Goal: Task Accomplishment & Management: Manage account settings

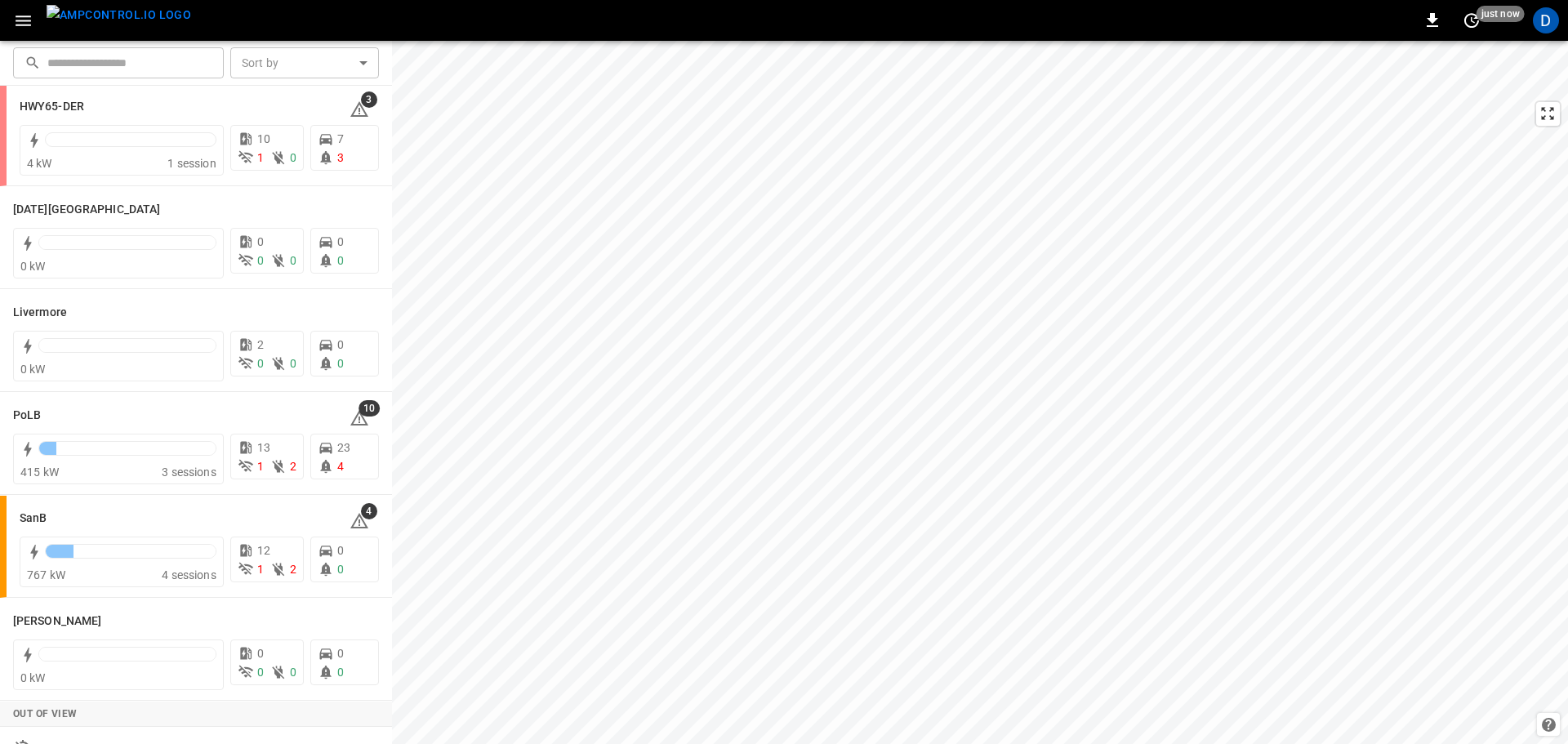
scroll to position [232, 0]
click at [38, 520] on h6 "SanB" at bounding box center [33, 517] width 27 height 18
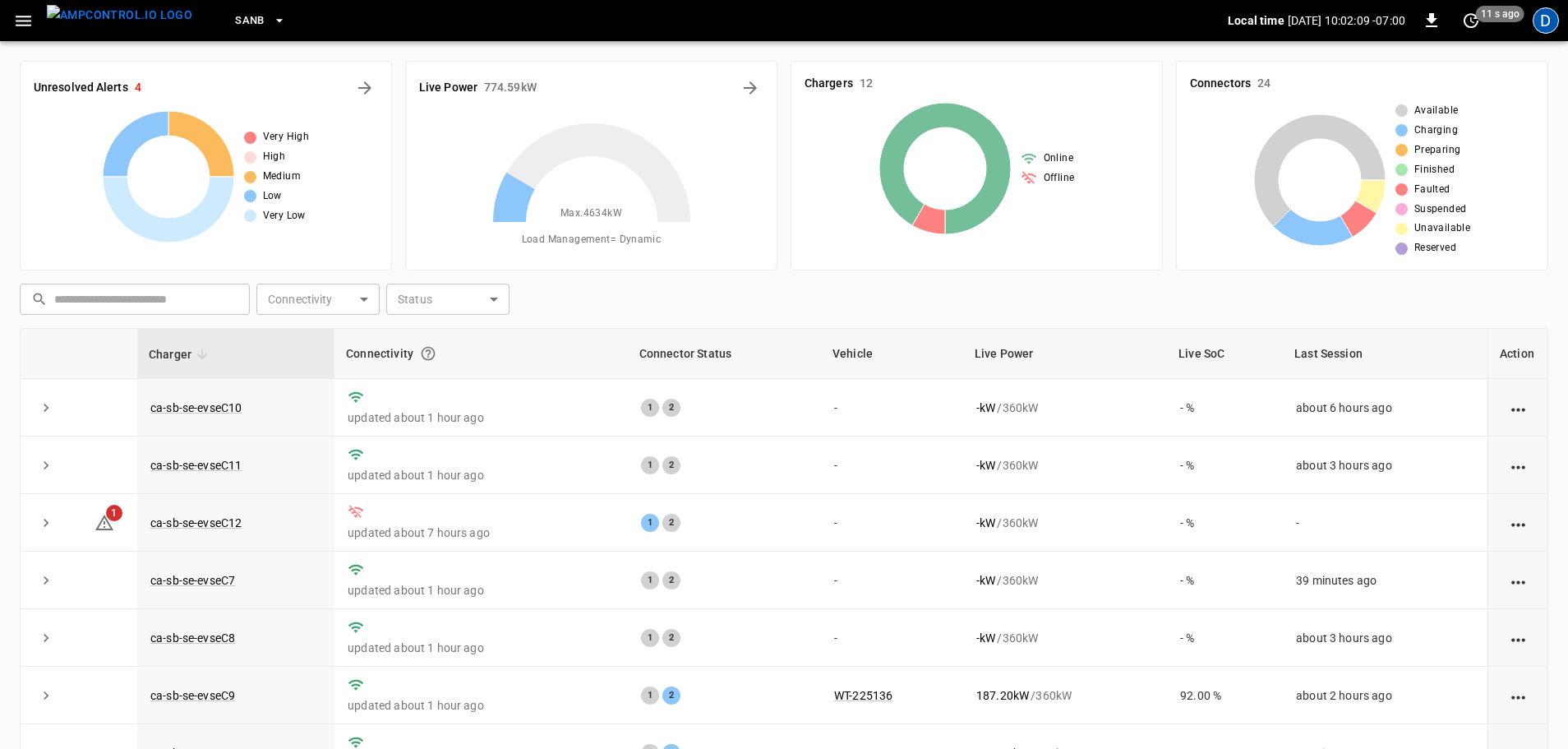
click at [1545, 28] on div "D" at bounding box center [1546, 21] width 27 height 27
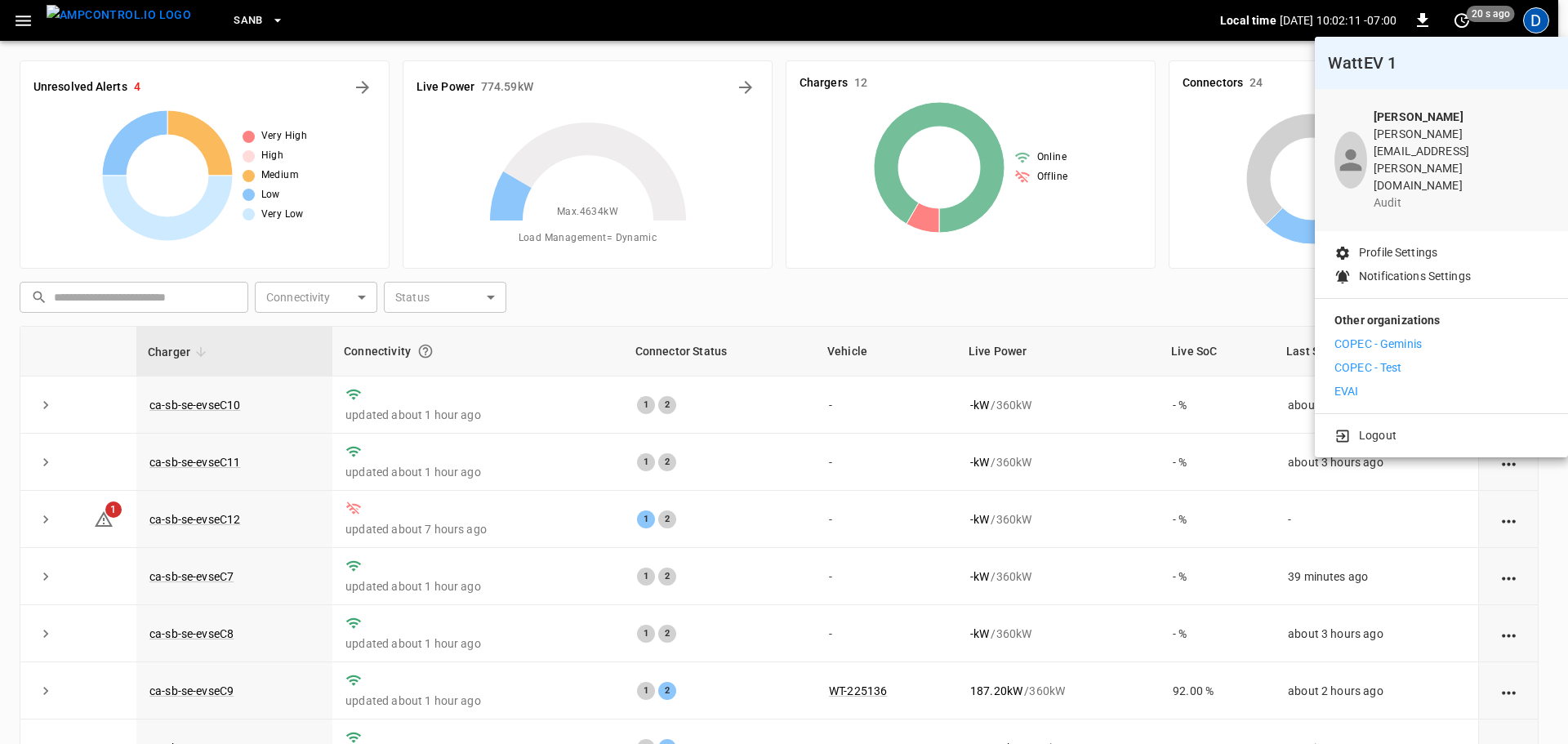
click at [1059, 40] on div at bounding box center [784, 372] width 1568 height 744
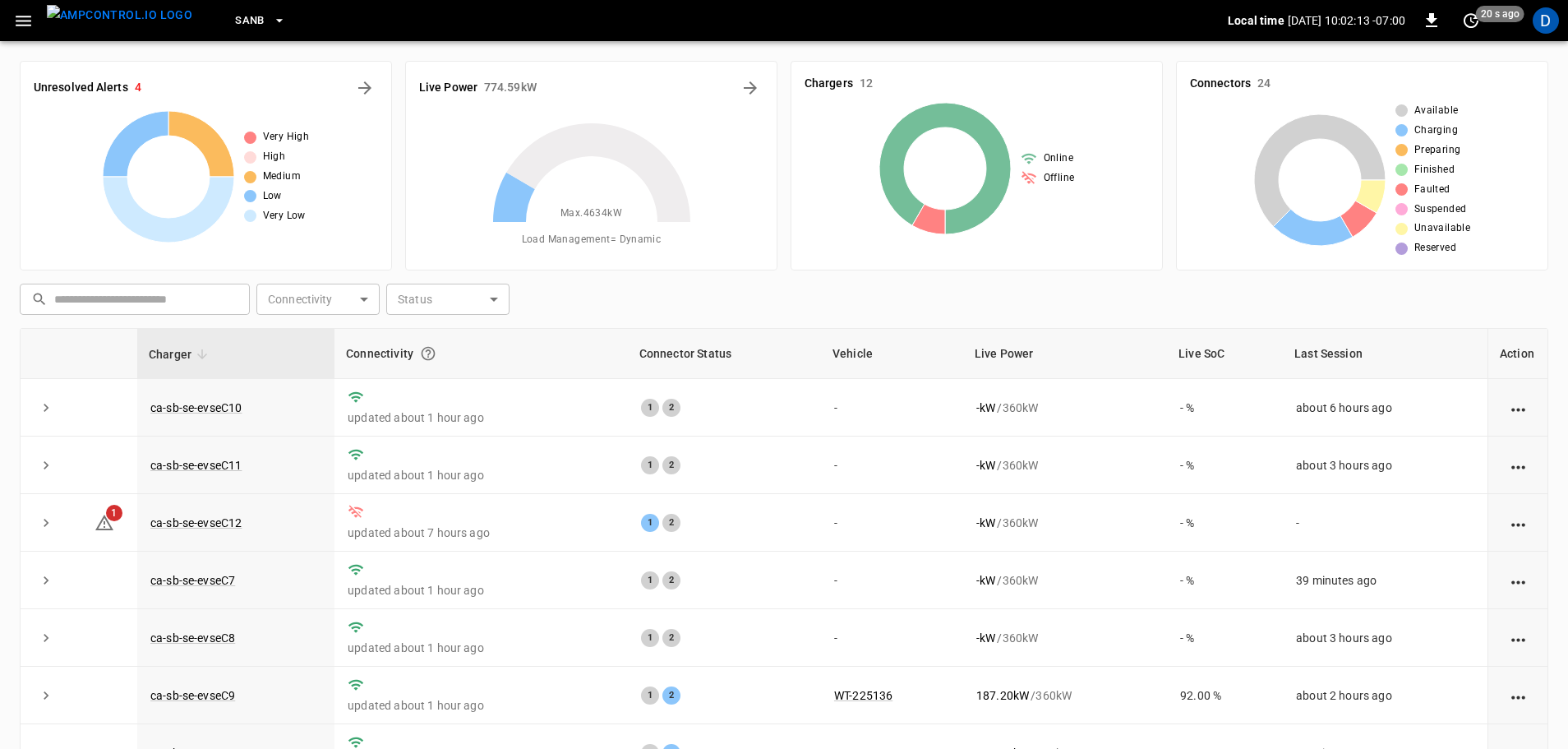
click at [19, 27] on icon "button" at bounding box center [23, 21] width 21 height 21
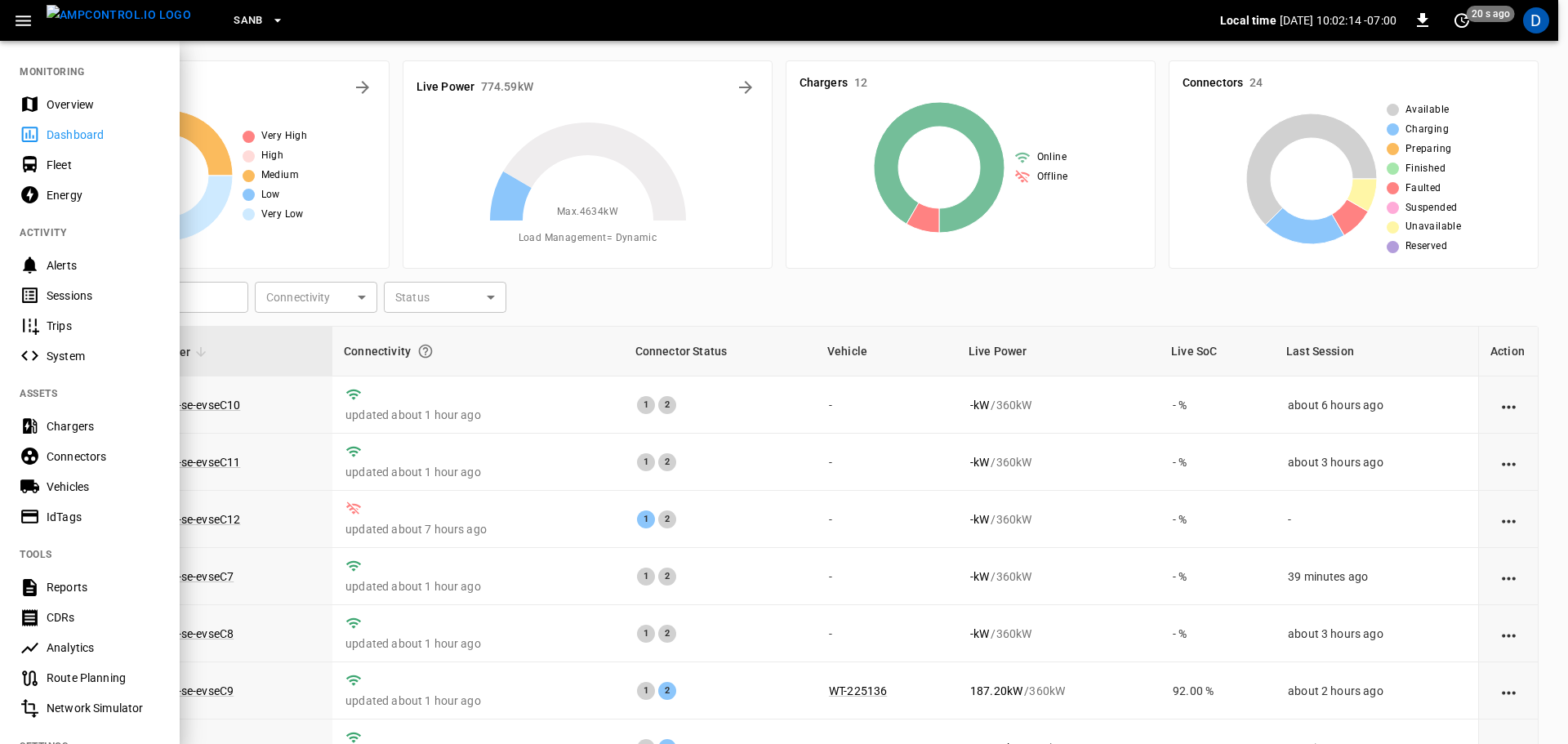
click at [79, 107] on div "Overview" at bounding box center [103, 104] width 114 height 16
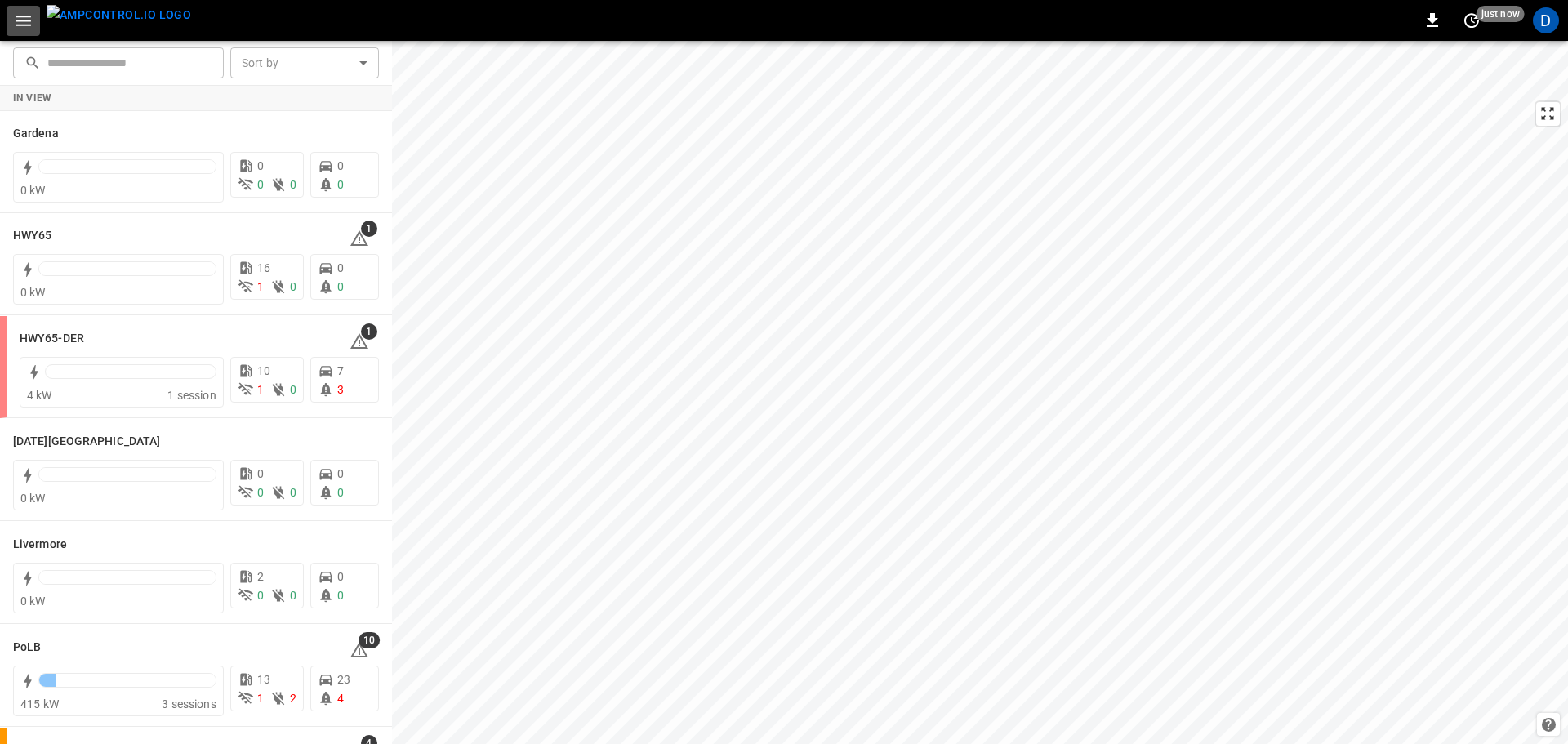
click at [28, 21] on icon "button" at bounding box center [23, 21] width 15 height 10
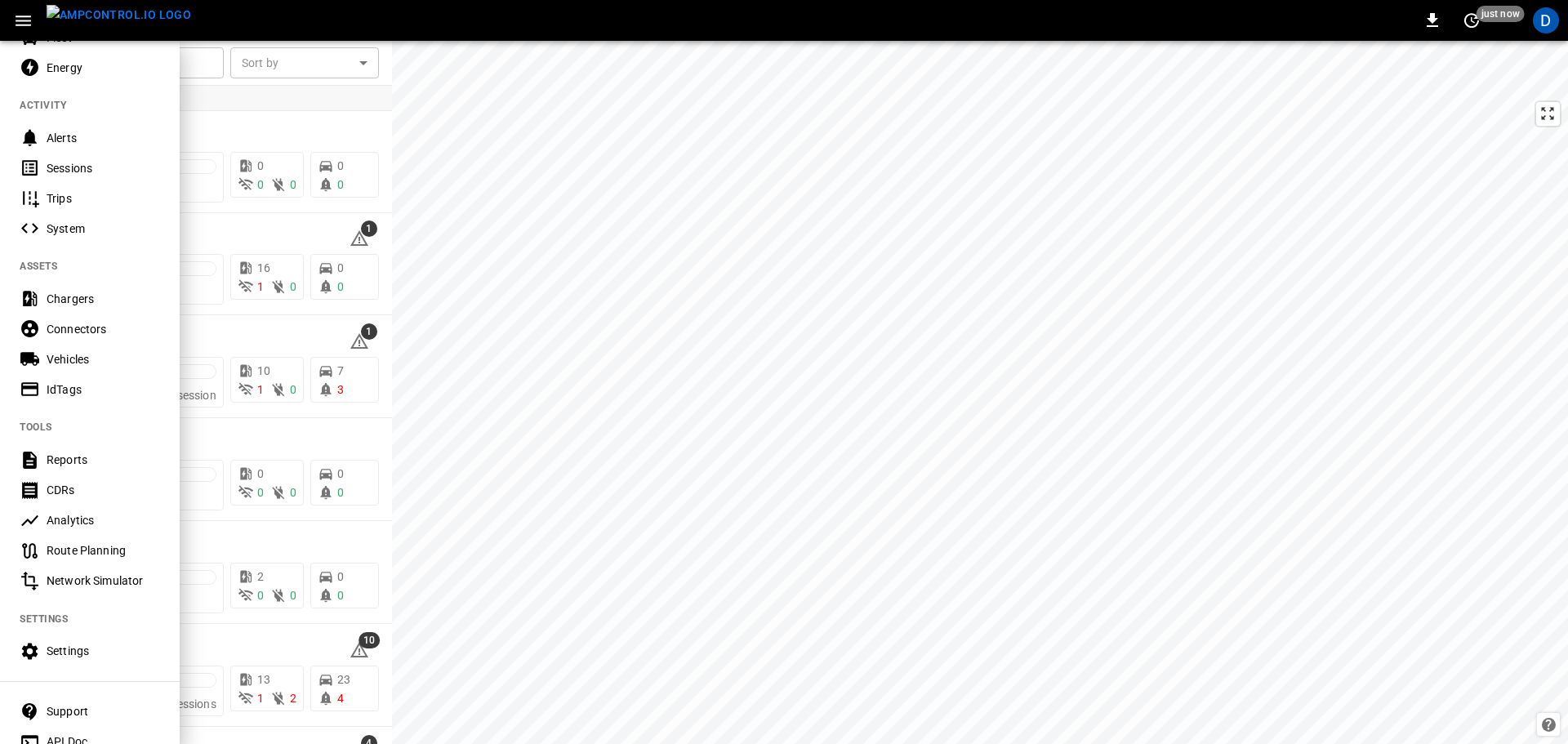
scroll to position [199, 0]
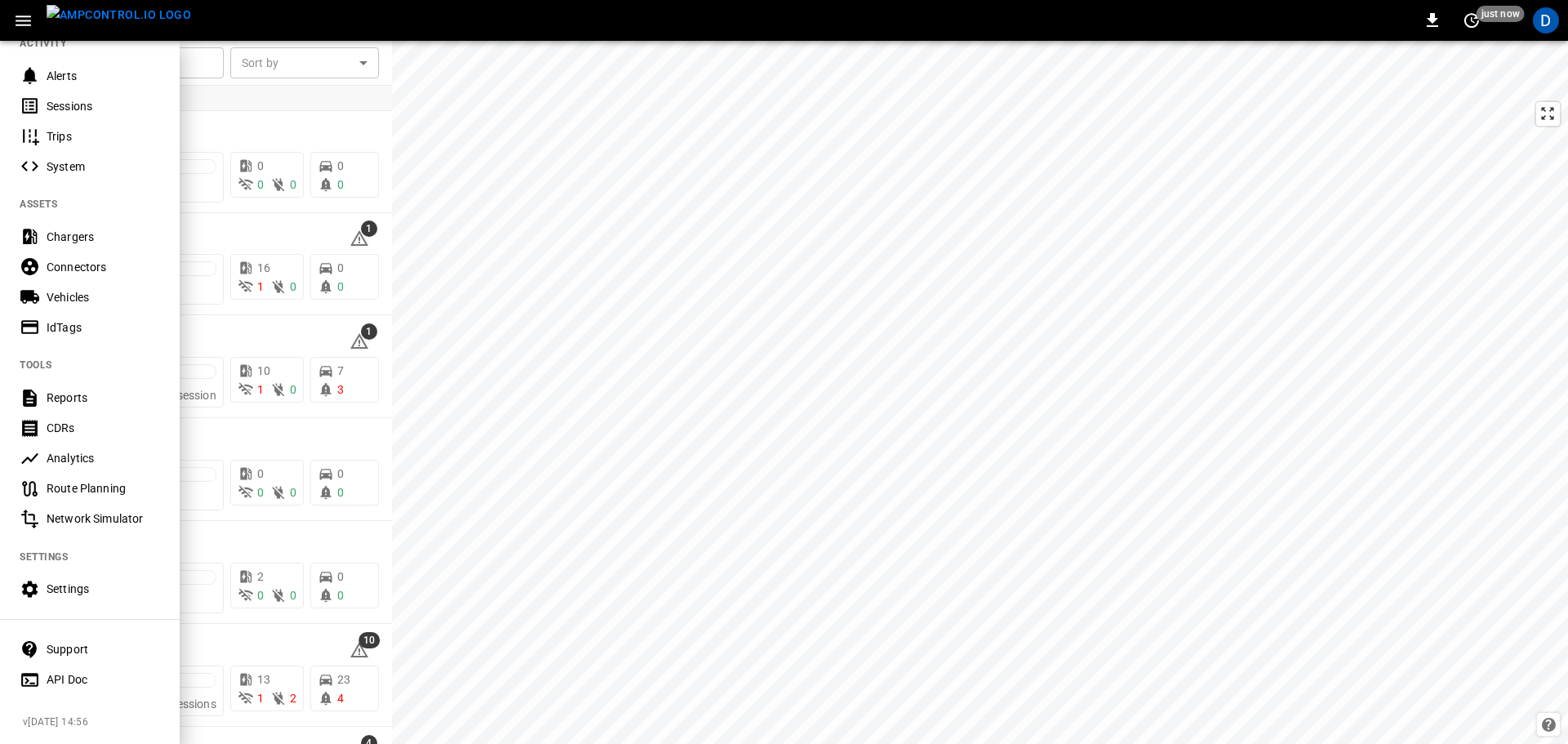
click at [85, 580] on div "Settings" at bounding box center [103, 588] width 114 height 16
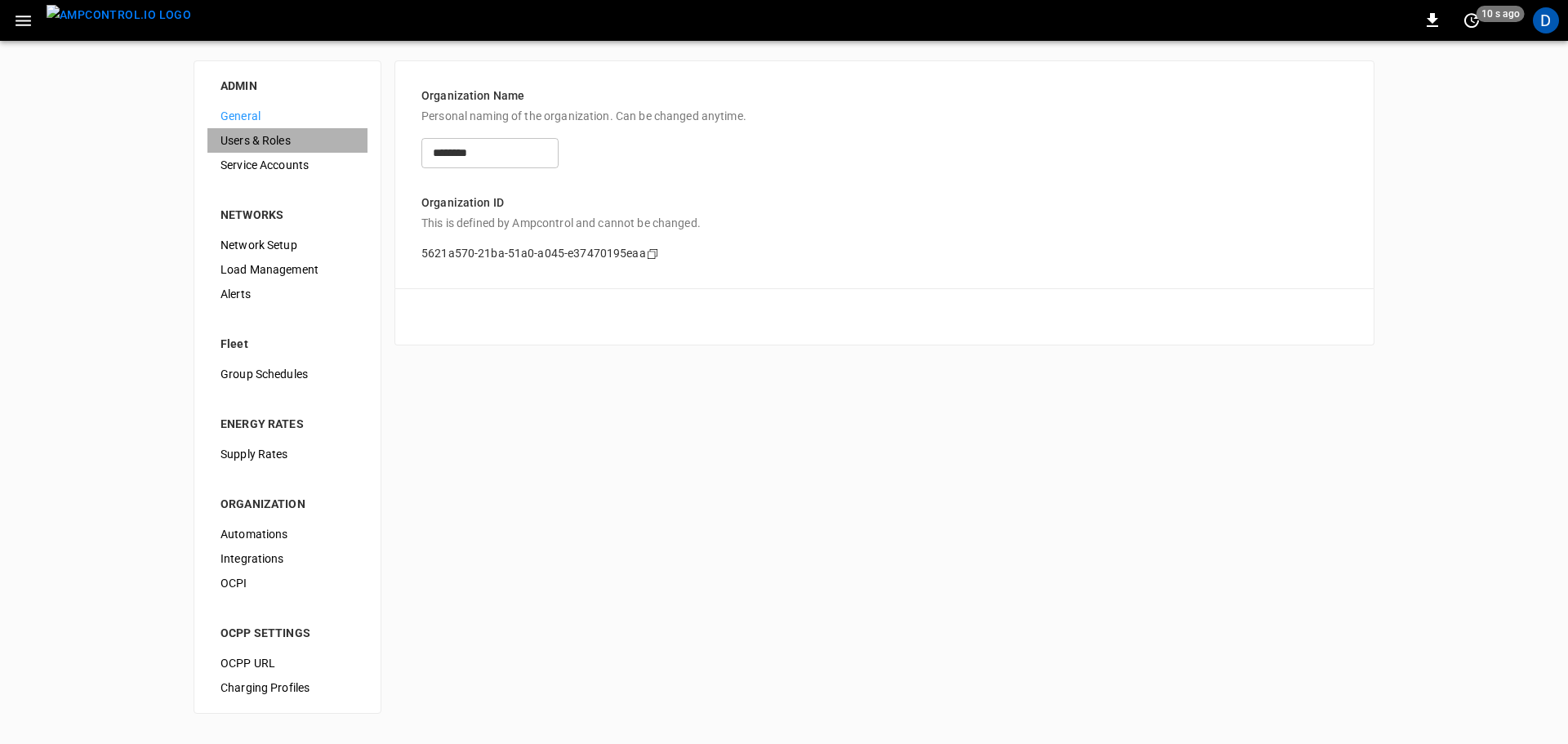
click at [266, 144] on span "Users & Roles" at bounding box center [287, 141] width 134 height 17
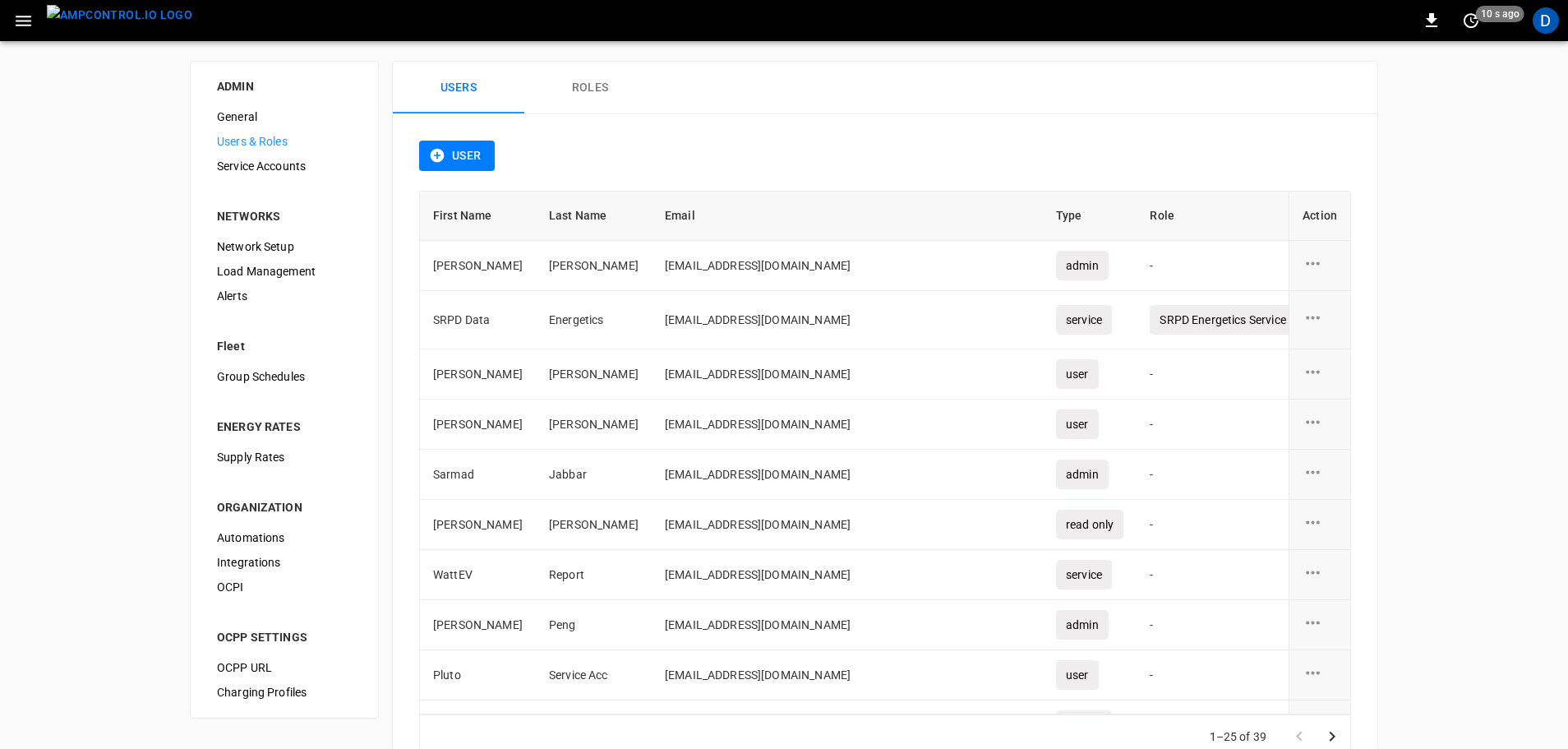
click at [452, 159] on button "User" at bounding box center [457, 155] width 76 height 30
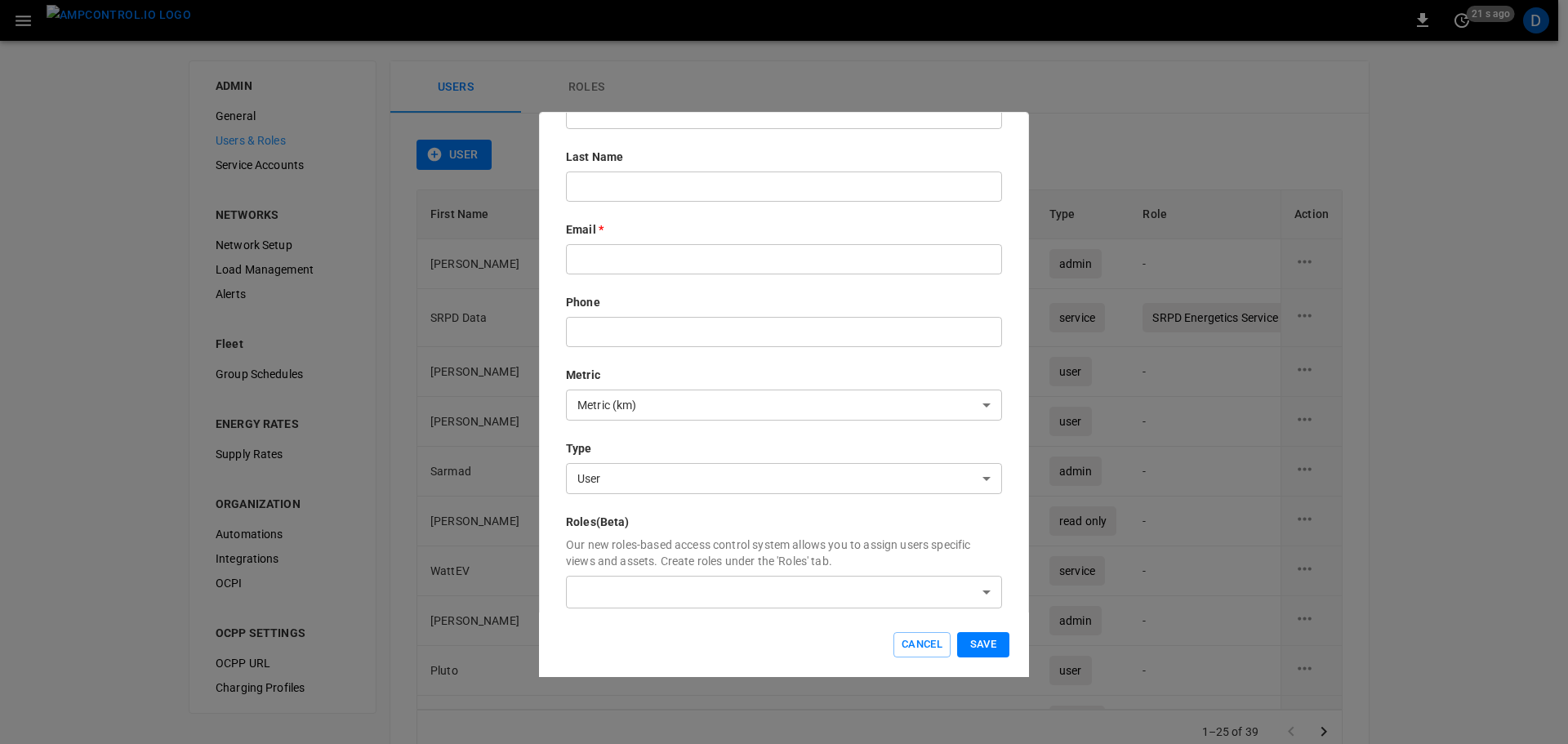
scroll to position [109, 0]
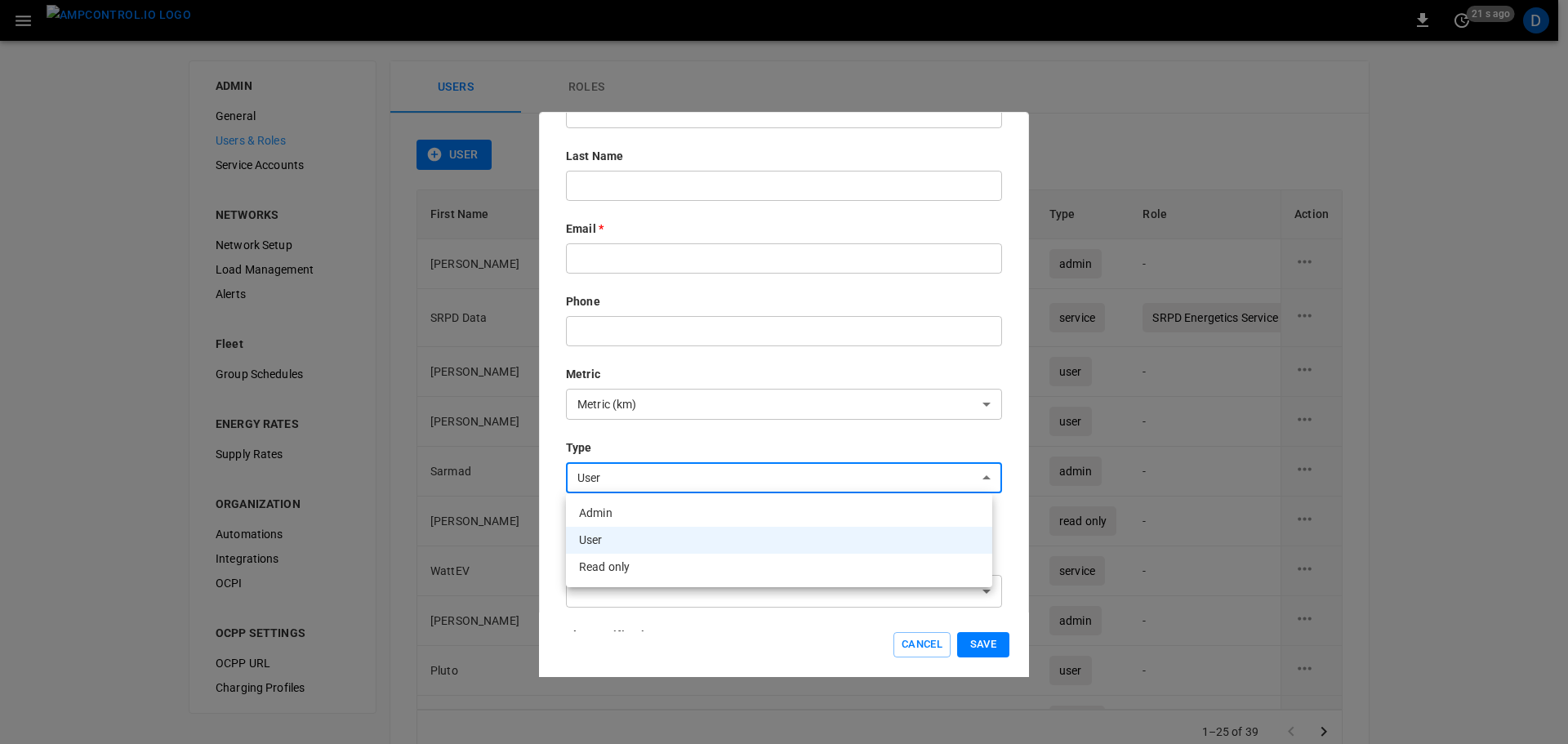
click at [609, 493] on body "0 21 s ago D ADMIN General Users & Roles Service Accounts NETWORKS Network Setu…" at bounding box center [784, 400] width 1568 height 800
click at [642, 448] on div at bounding box center [784, 372] width 1568 height 744
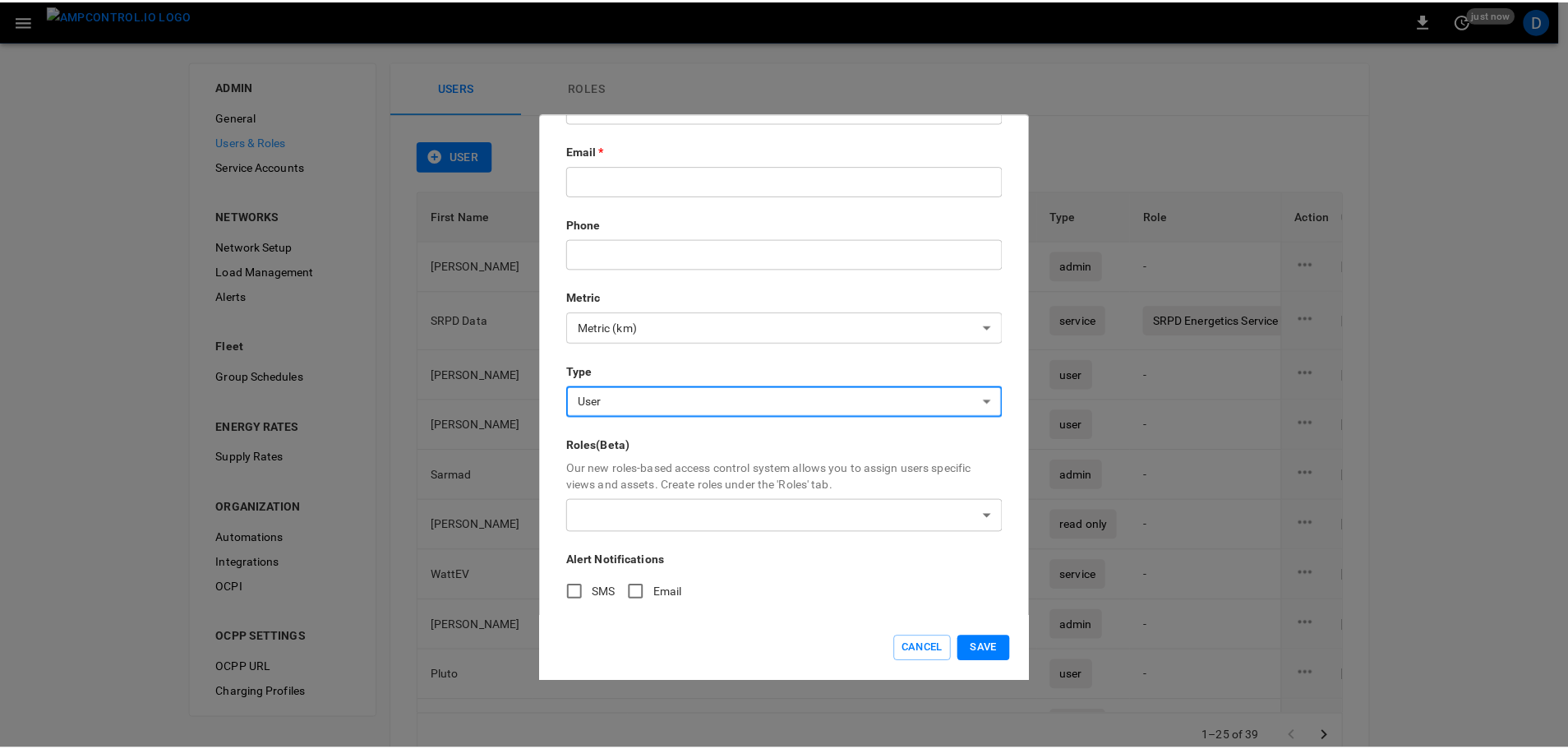
scroll to position [193, 0]
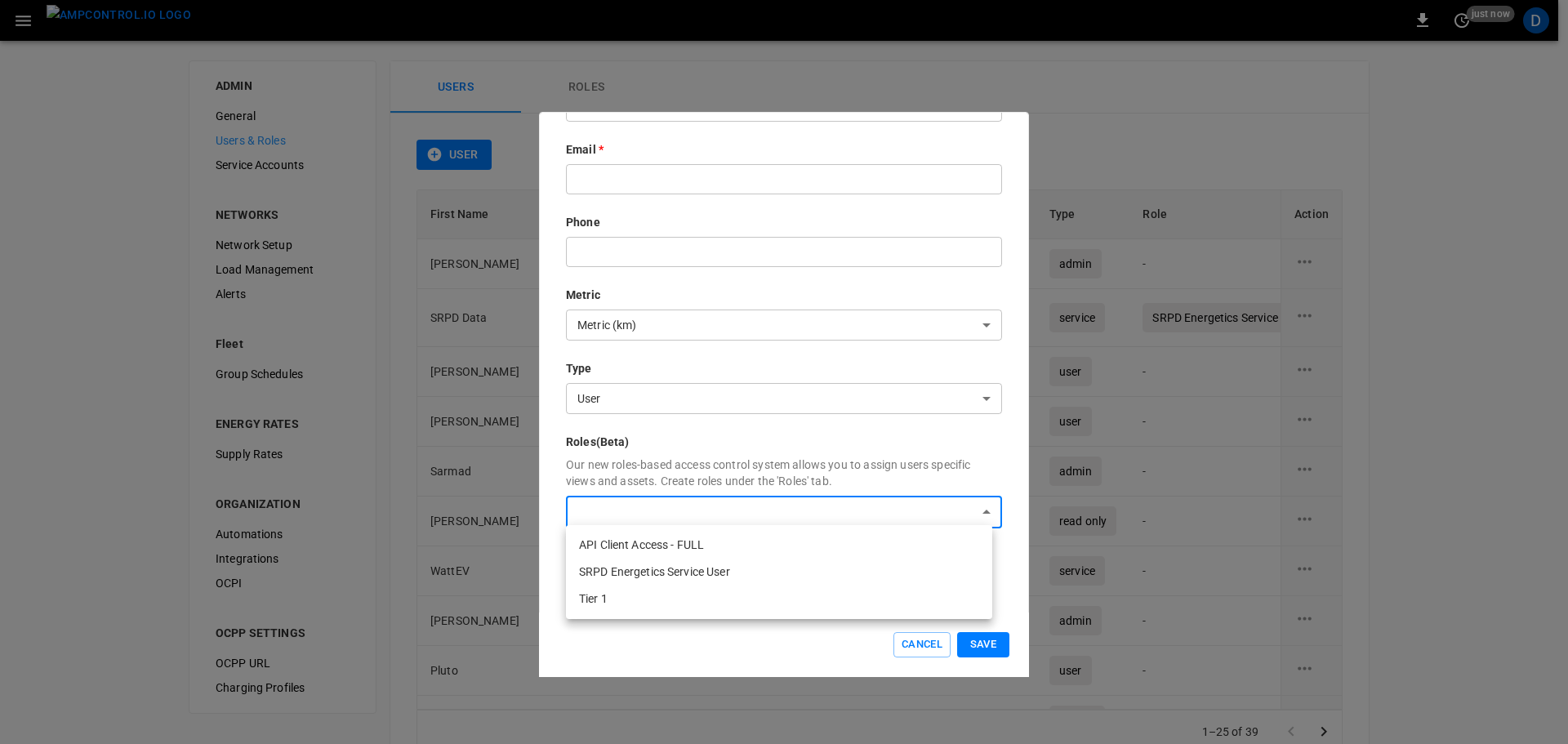
click at [643, 518] on body "0 just now D ADMIN General Users & Roles Service Accounts NETWORKS Network Setu…" at bounding box center [784, 400] width 1568 height 800
click at [918, 641] on div at bounding box center [784, 372] width 1568 height 744
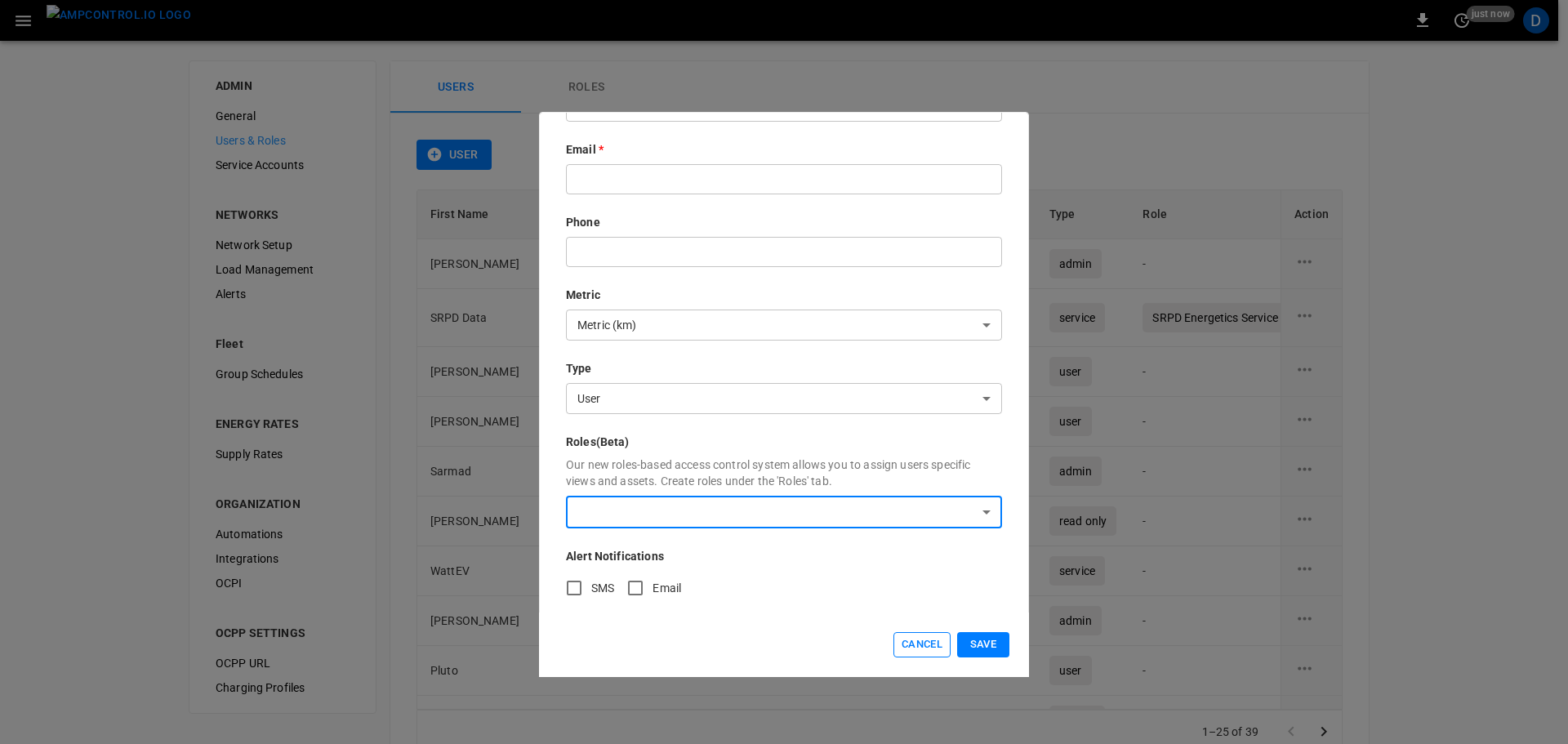
click at [917, 642] on button "Cancel" at bounding box center [922, 645] width 57 height 26
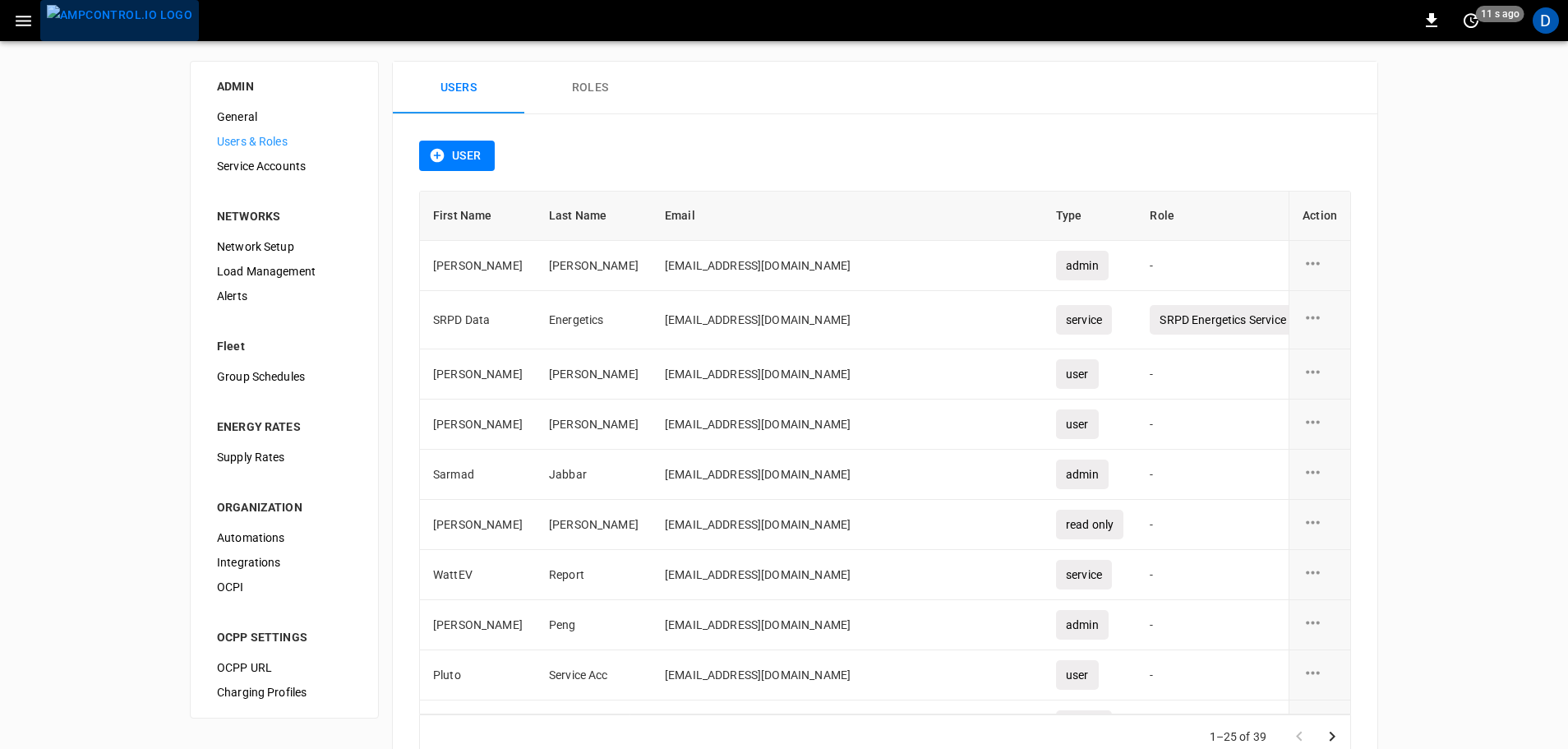
click at [132, 21] on img "menu" at bounding box center [119, 15] width 145 height 21
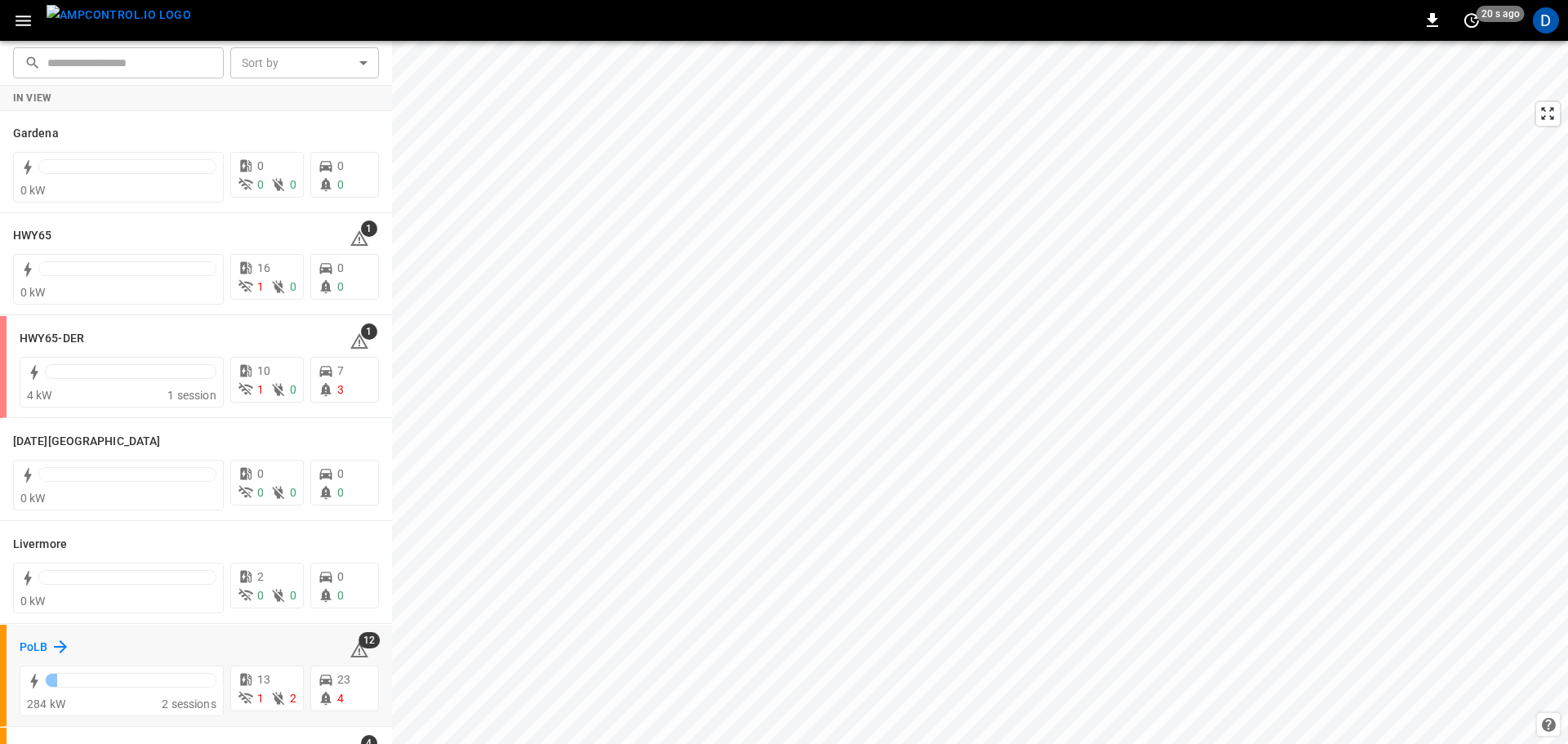
click at [38, 647] on h6 "PoLB" at bounding box center [33, 647] width 27 height 18
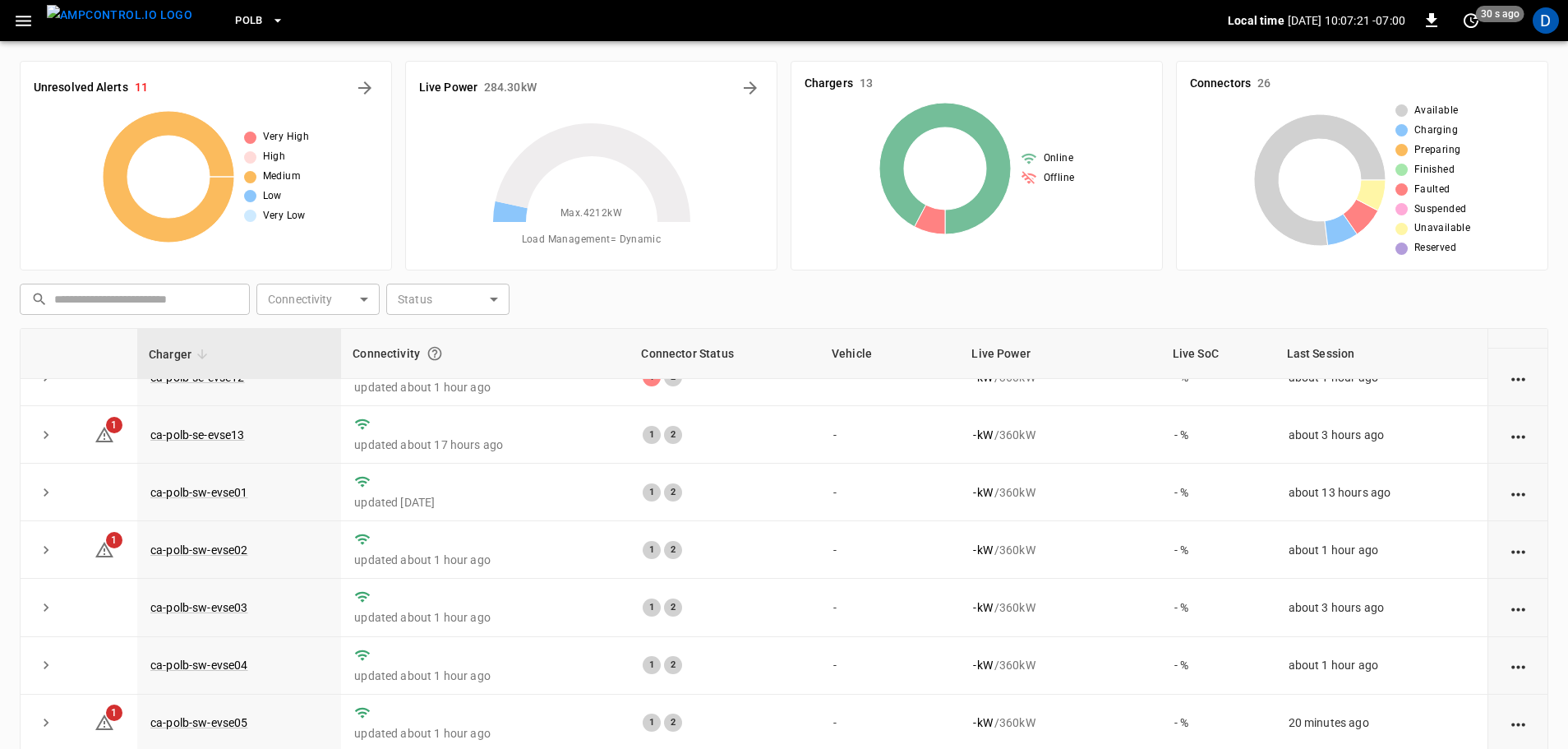
scroll to position [286, 0]
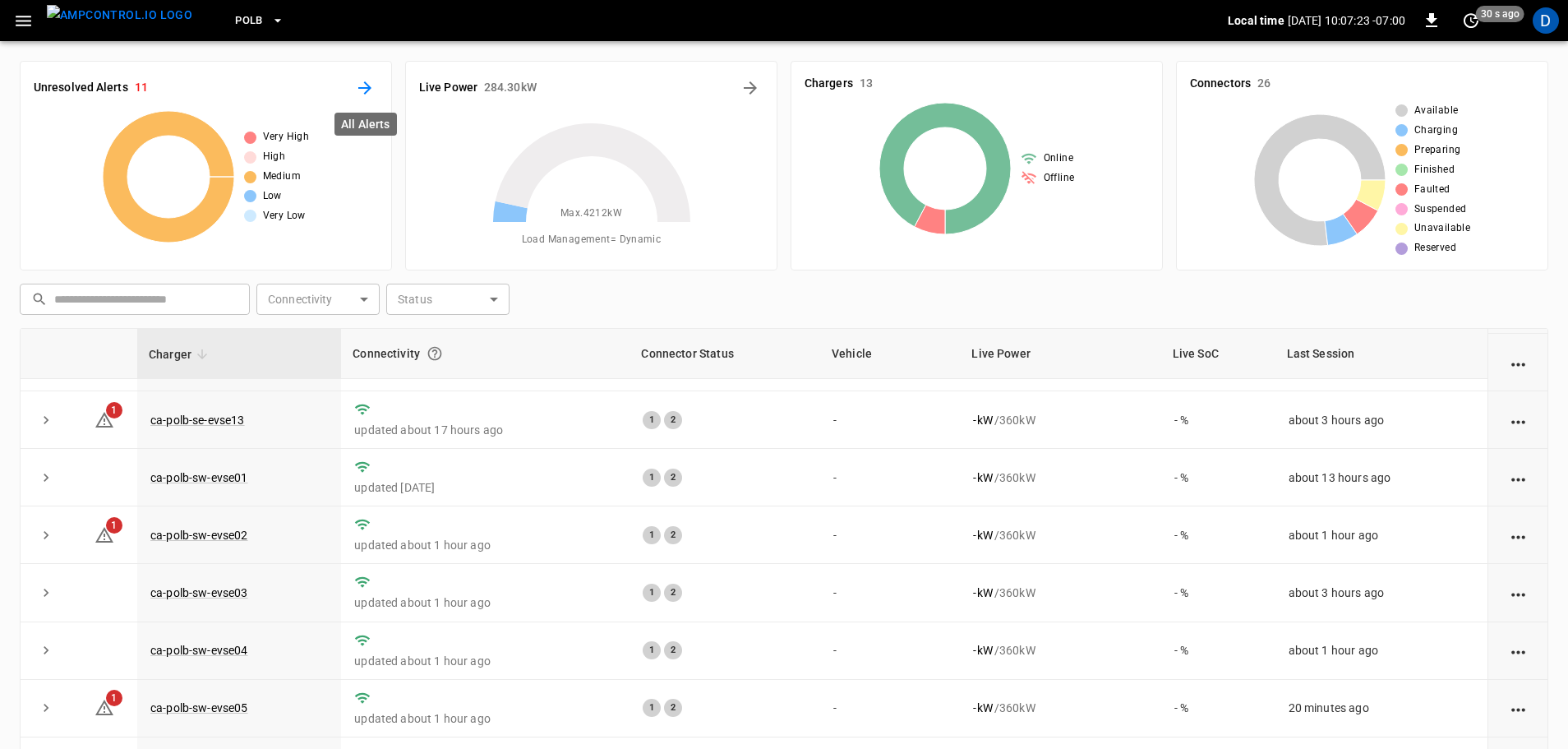
click at [360, 87] on icon "All Alerts" at bounding box center [365, 88] width 13 height 13
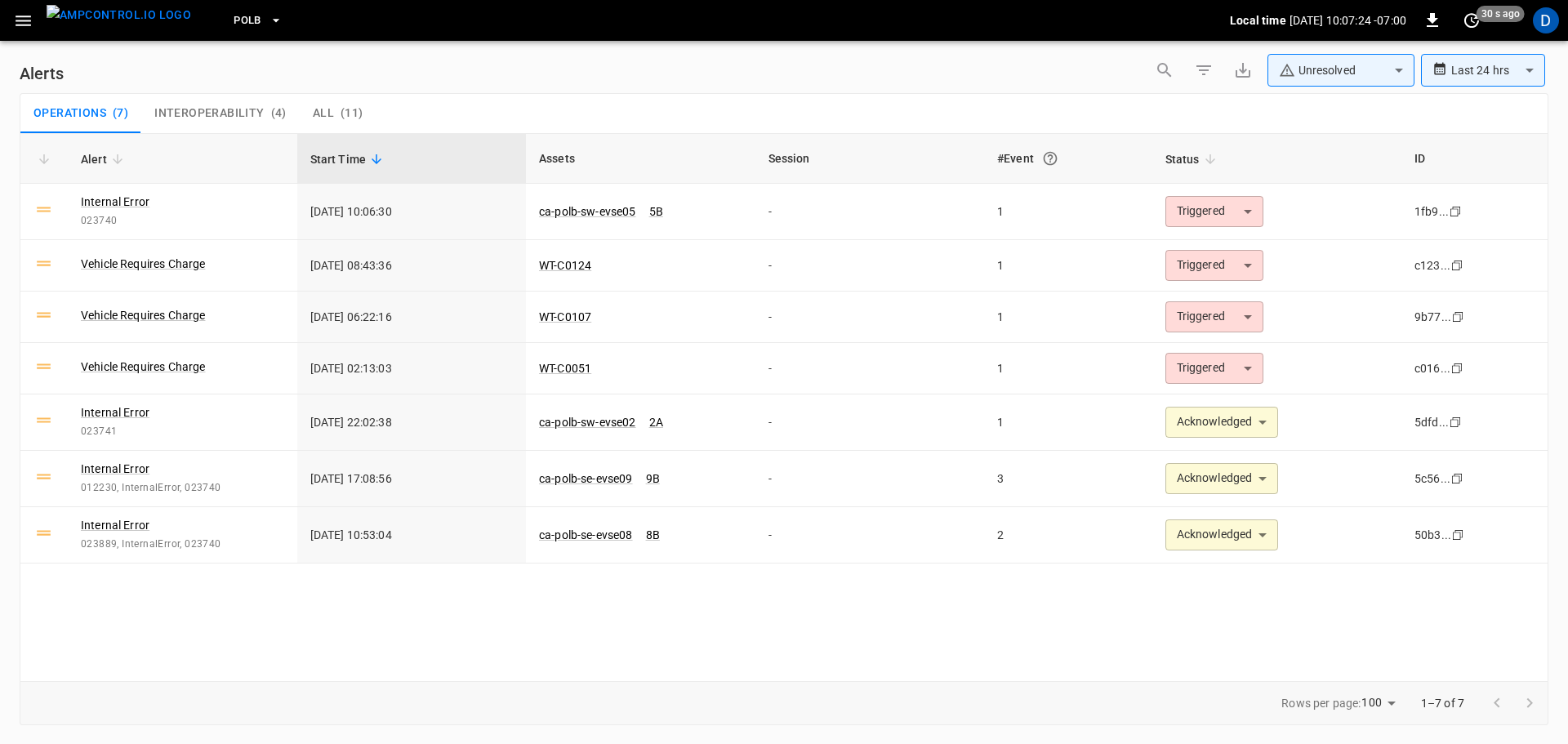
click at [1342, 68] on body "**********" at bounding box center [784, 369] width 1568 height 738
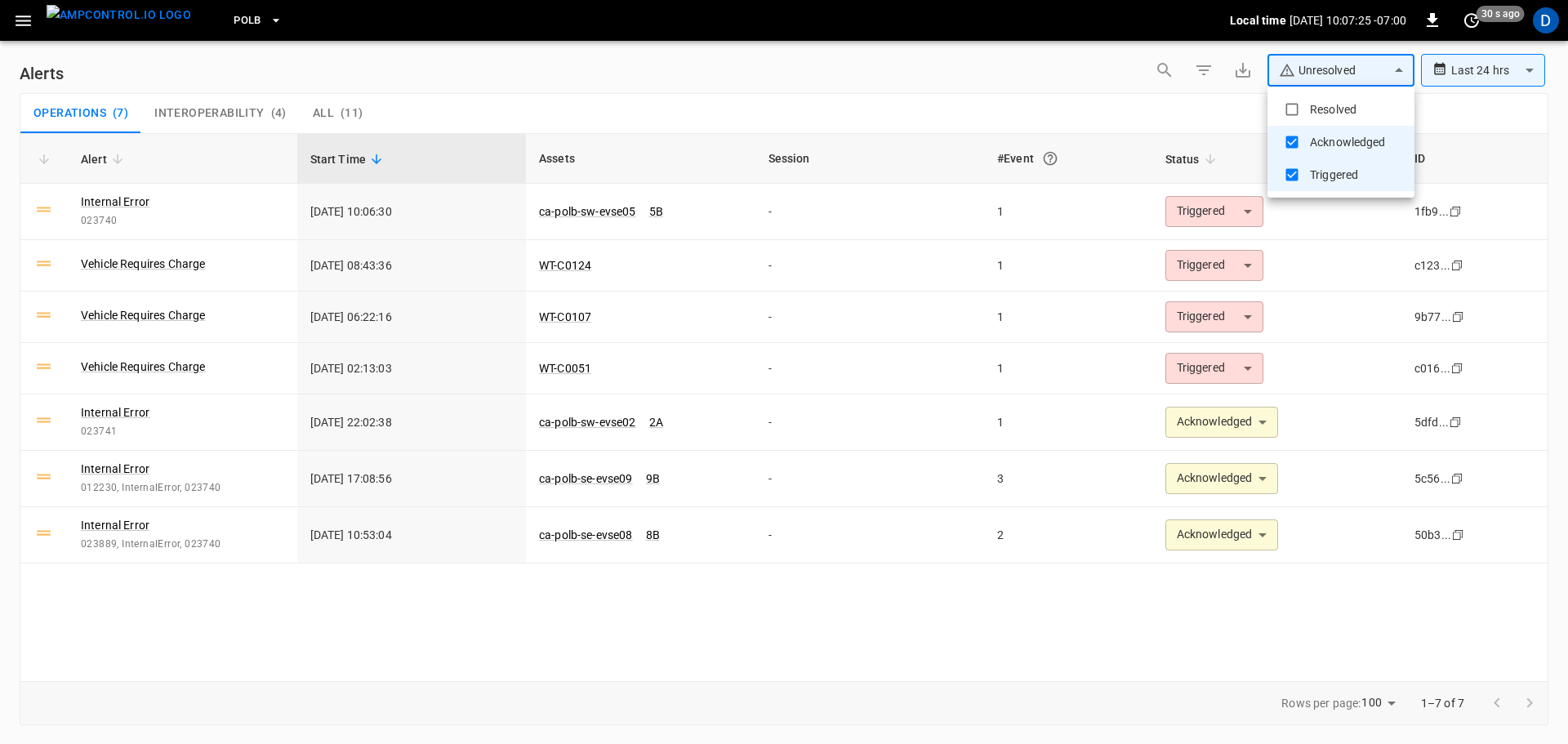
click at [1339, 103] on li "Resolved" at bounding box center [1341, 109] width 147 height 32
type input "**********"
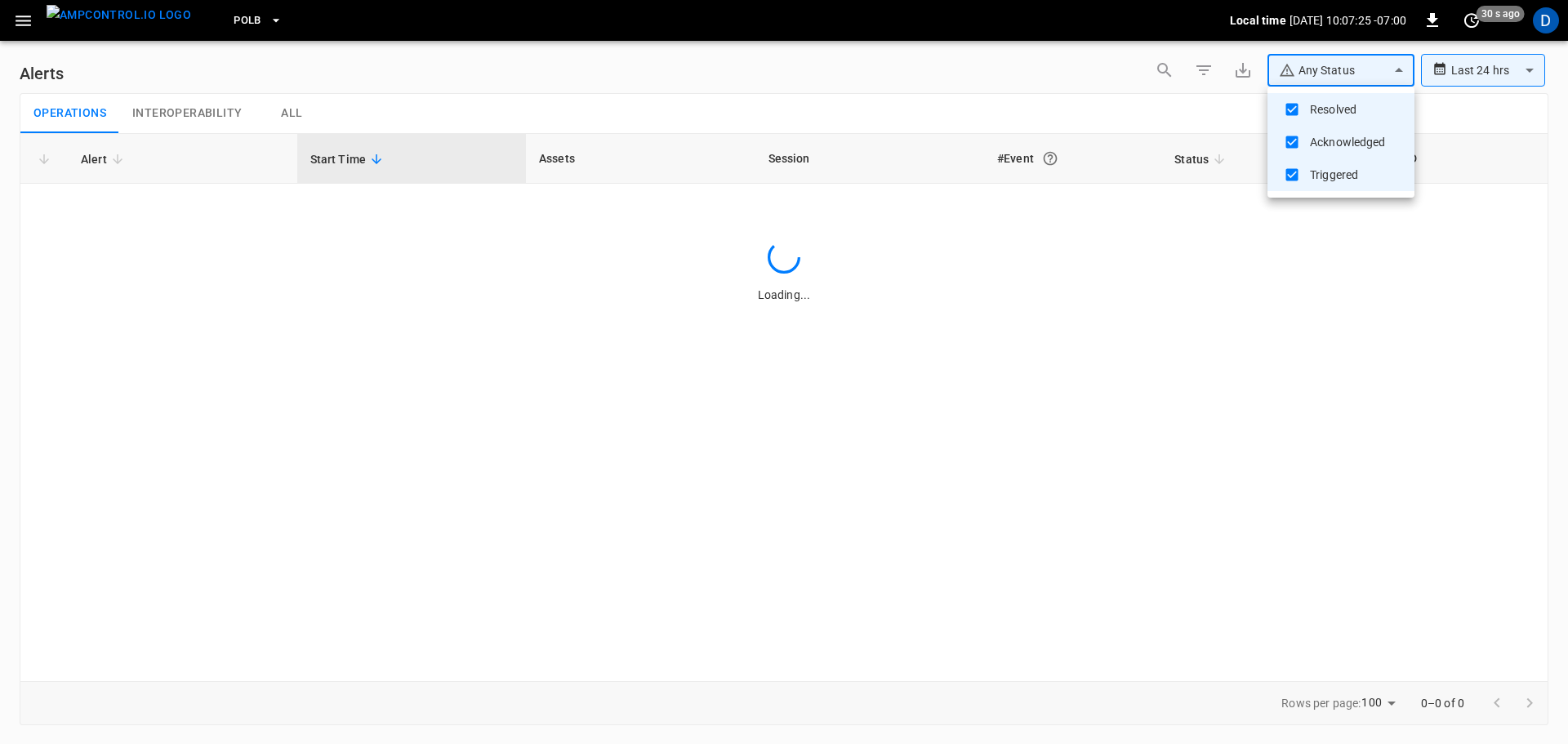
click at [1011, 102] on div at bounding box center [784, 372] width 1568 height 744
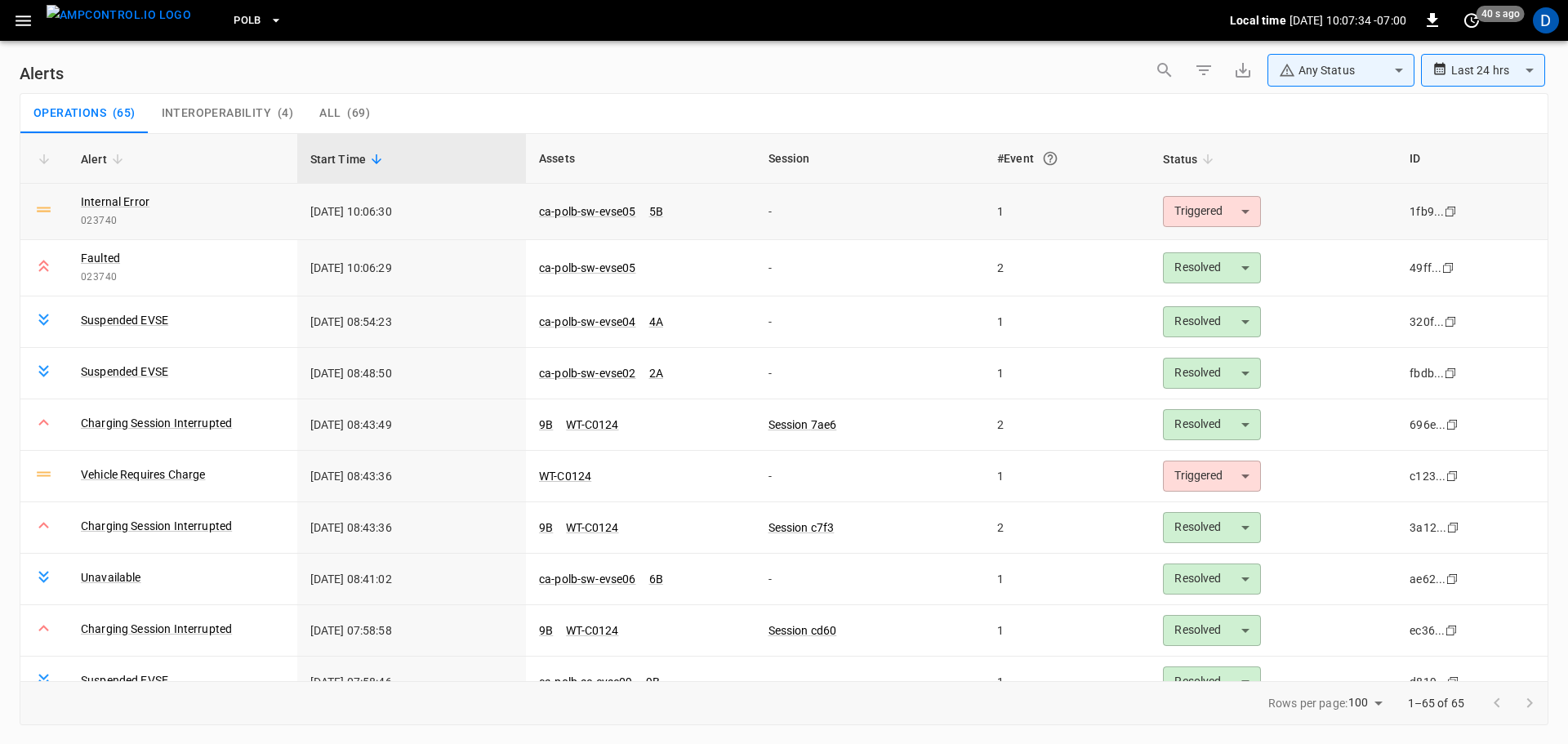
click at [1172, 218] on body "**********" at bounding box center [784, 369] width 1568 height 738
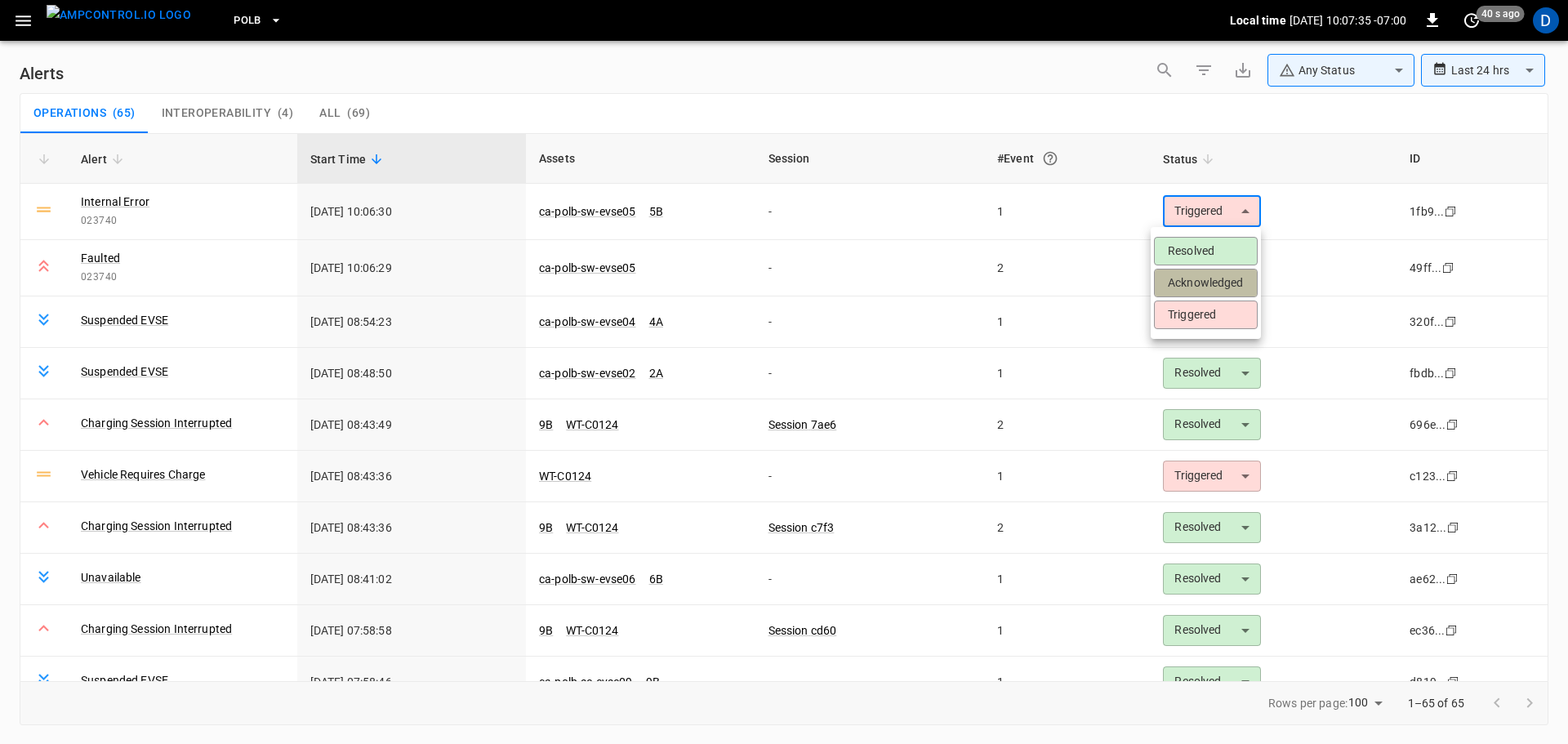
click at [1189, 286] on li "Acknowledged" at bounding box center [1205, 282] width 103 height 28
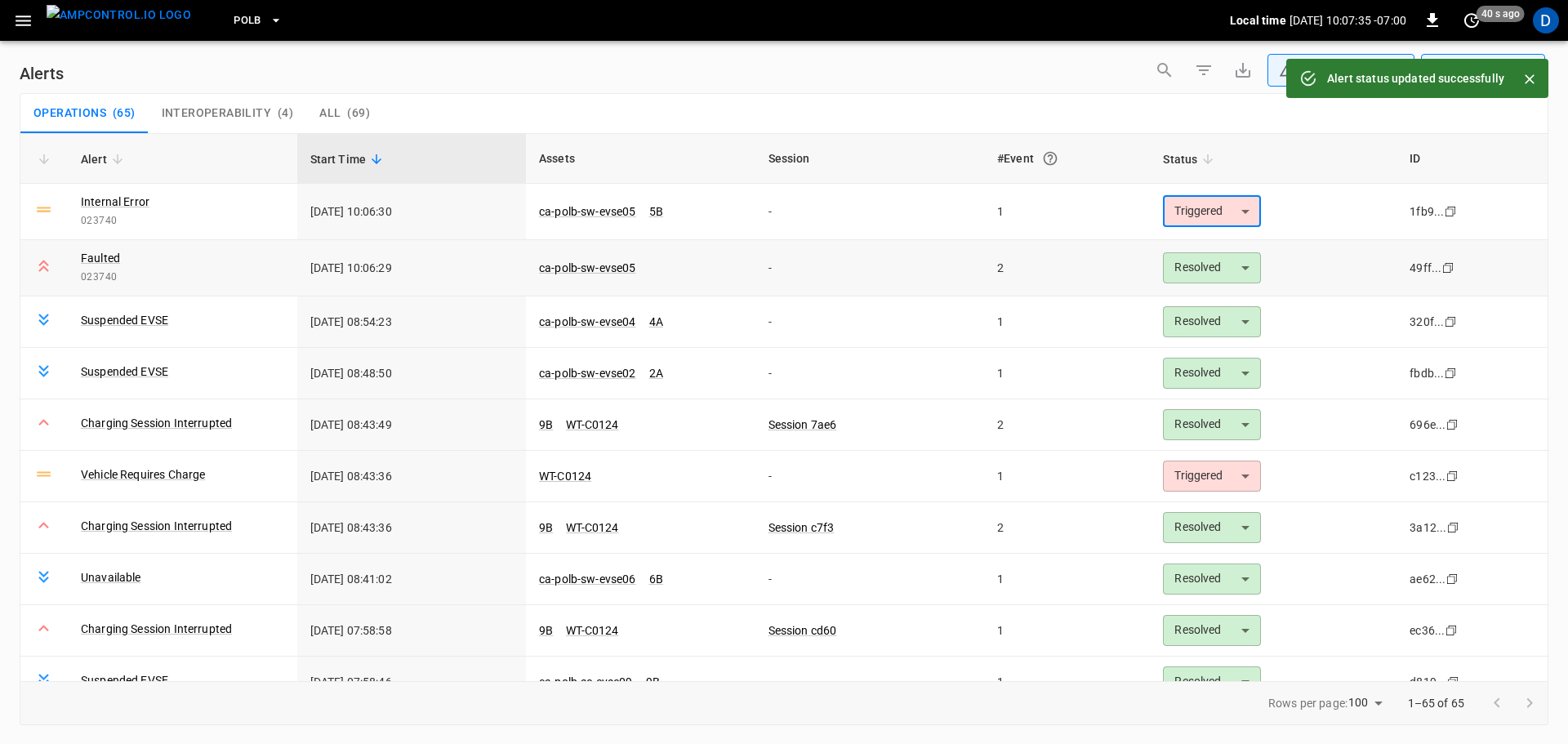
type input "**********"
click at [596, 268] on link "ca-polb-sw-evse05" at bounding box center [587, 267] width 103 height 20
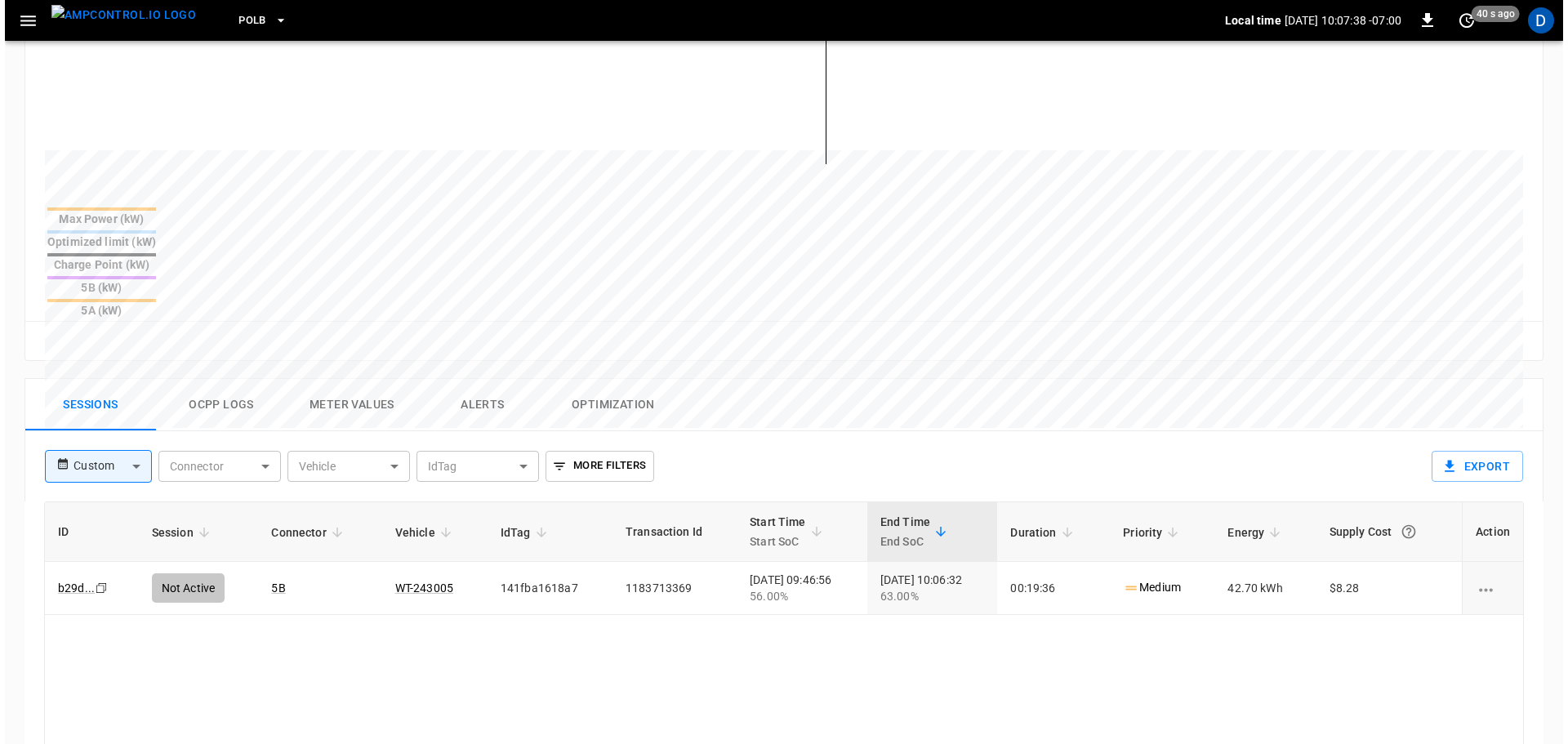
scroll to position [520, 0]
click at [193, 378] on button "Ocpp logs" at bounding box center [216, 403] width 131 height 52
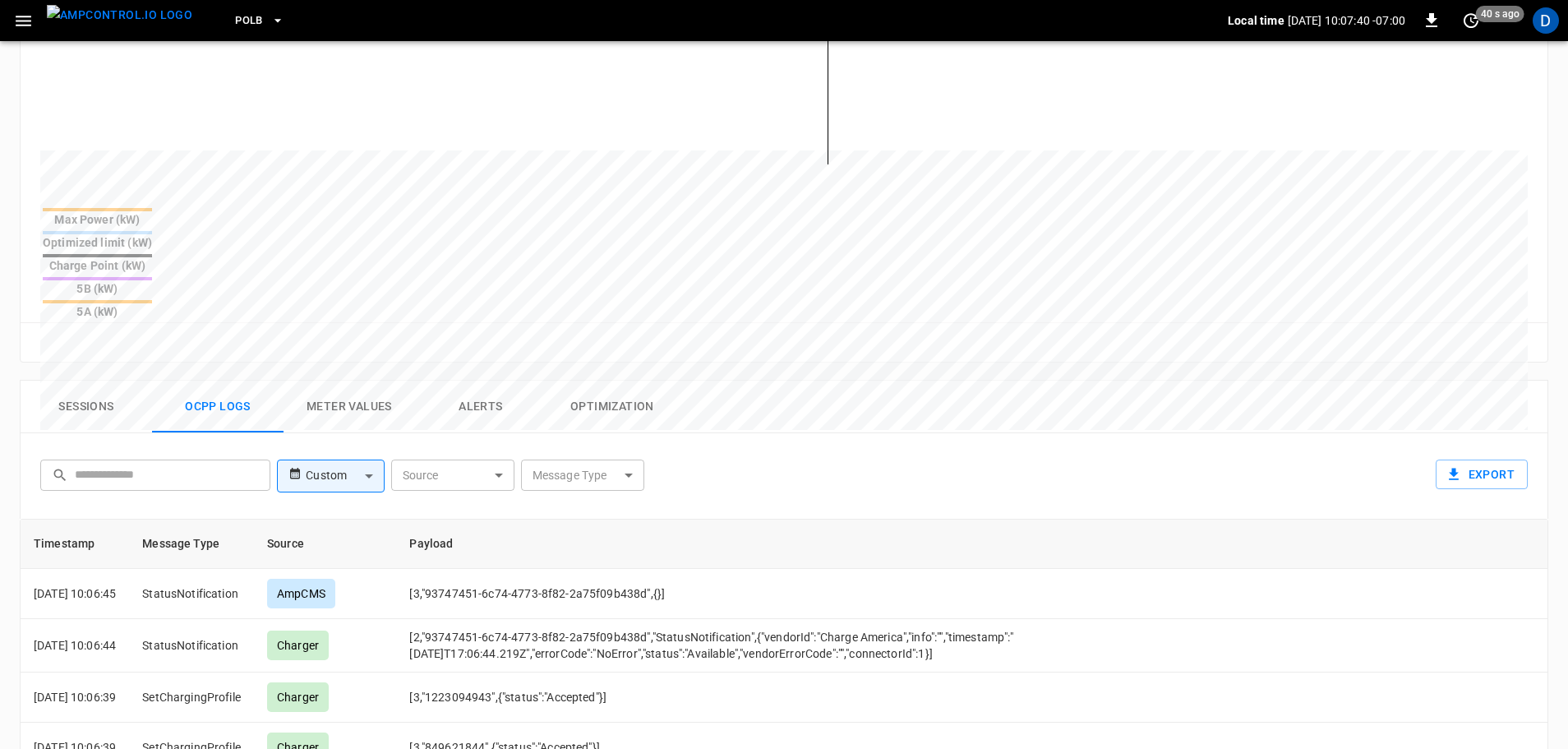
click at [566, 396] on body "PoLB Local time 2025-09-23 10:07:40 -07:00 0 40 s ago D ca-polb-sw-evse05 Remot…" at bounding box center [784, 292] width 1568 height 1630
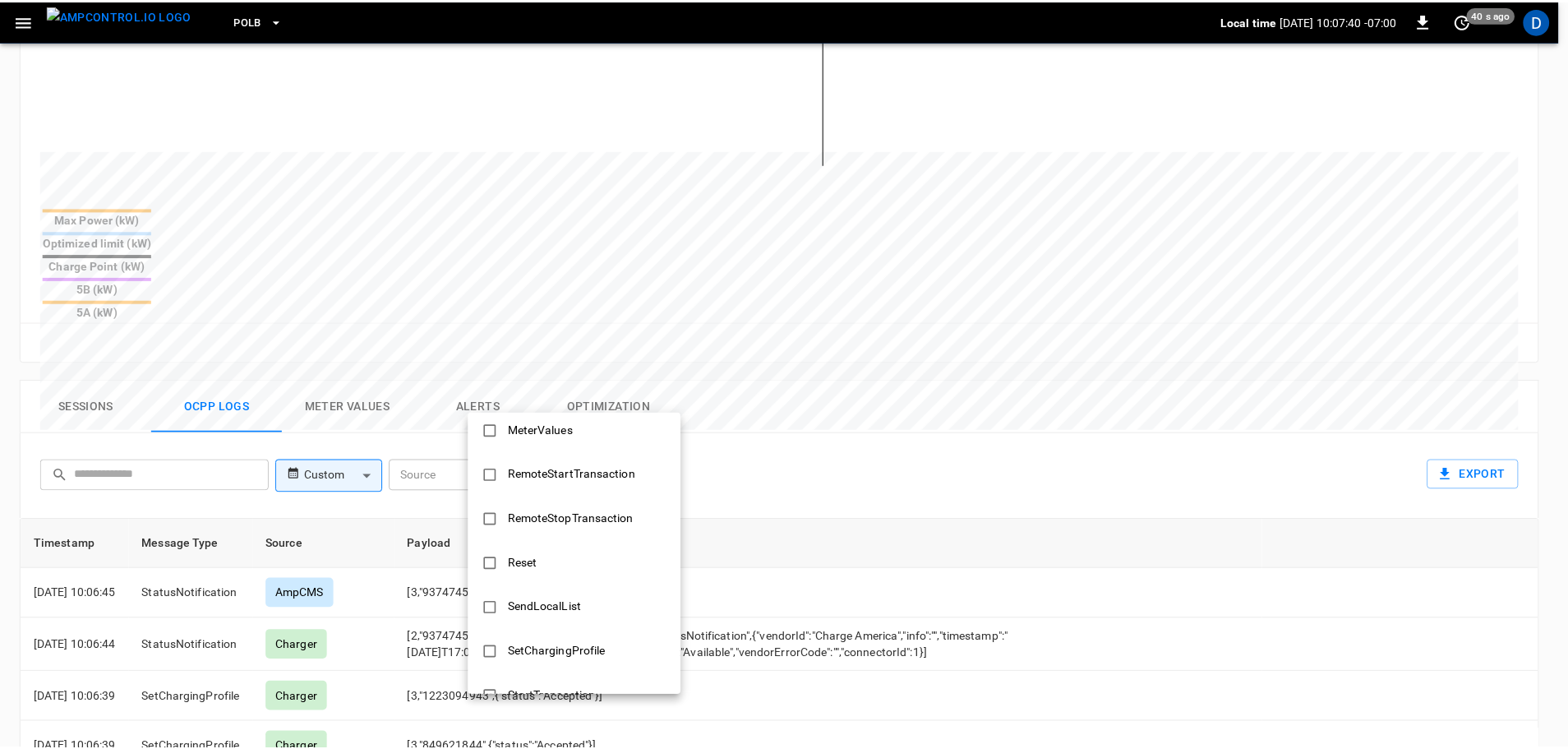
scroll to position [795, 0]
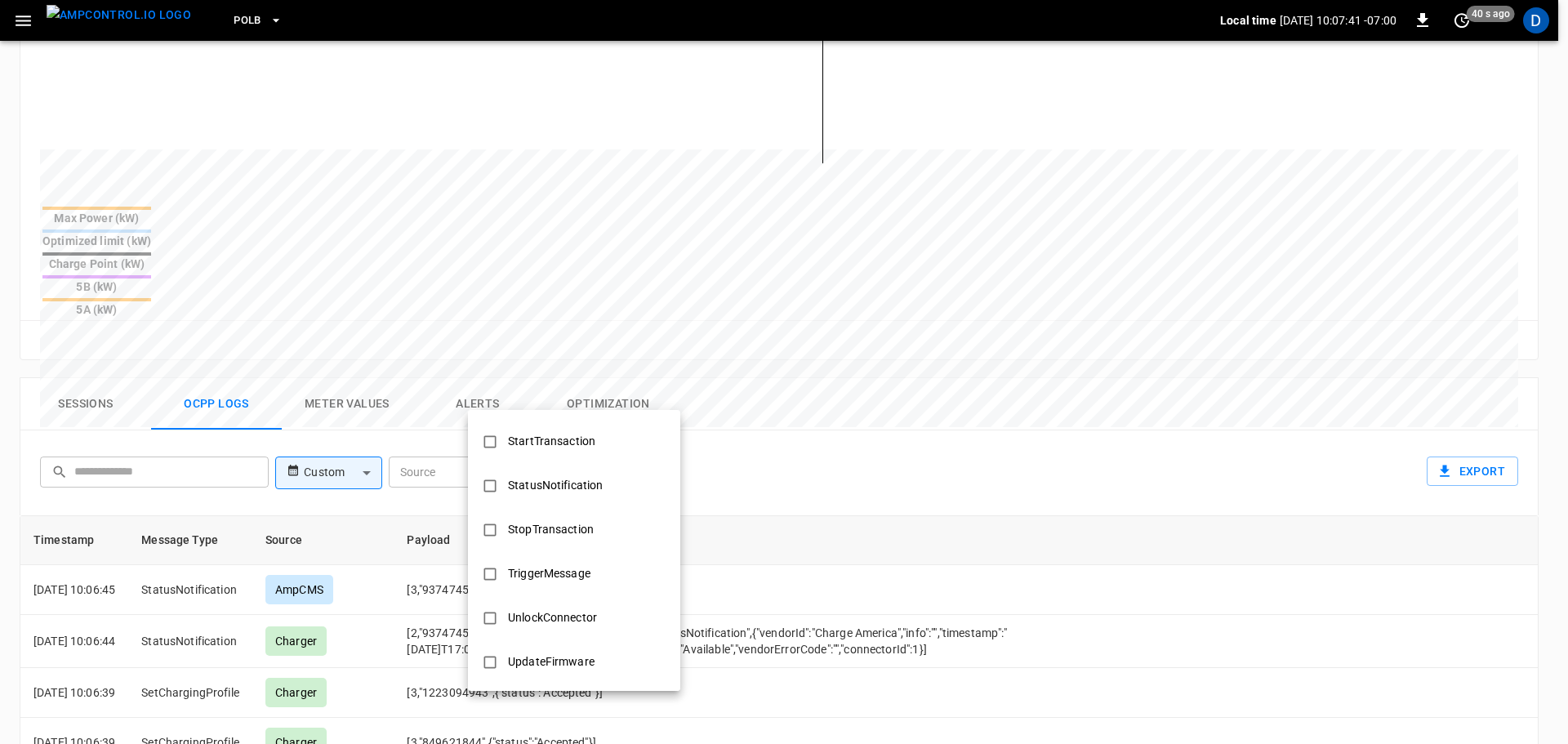
click at [552, 525] on div "StopTransaction" at bounding box center [550, 529] width 105 height 30
type input "**********"
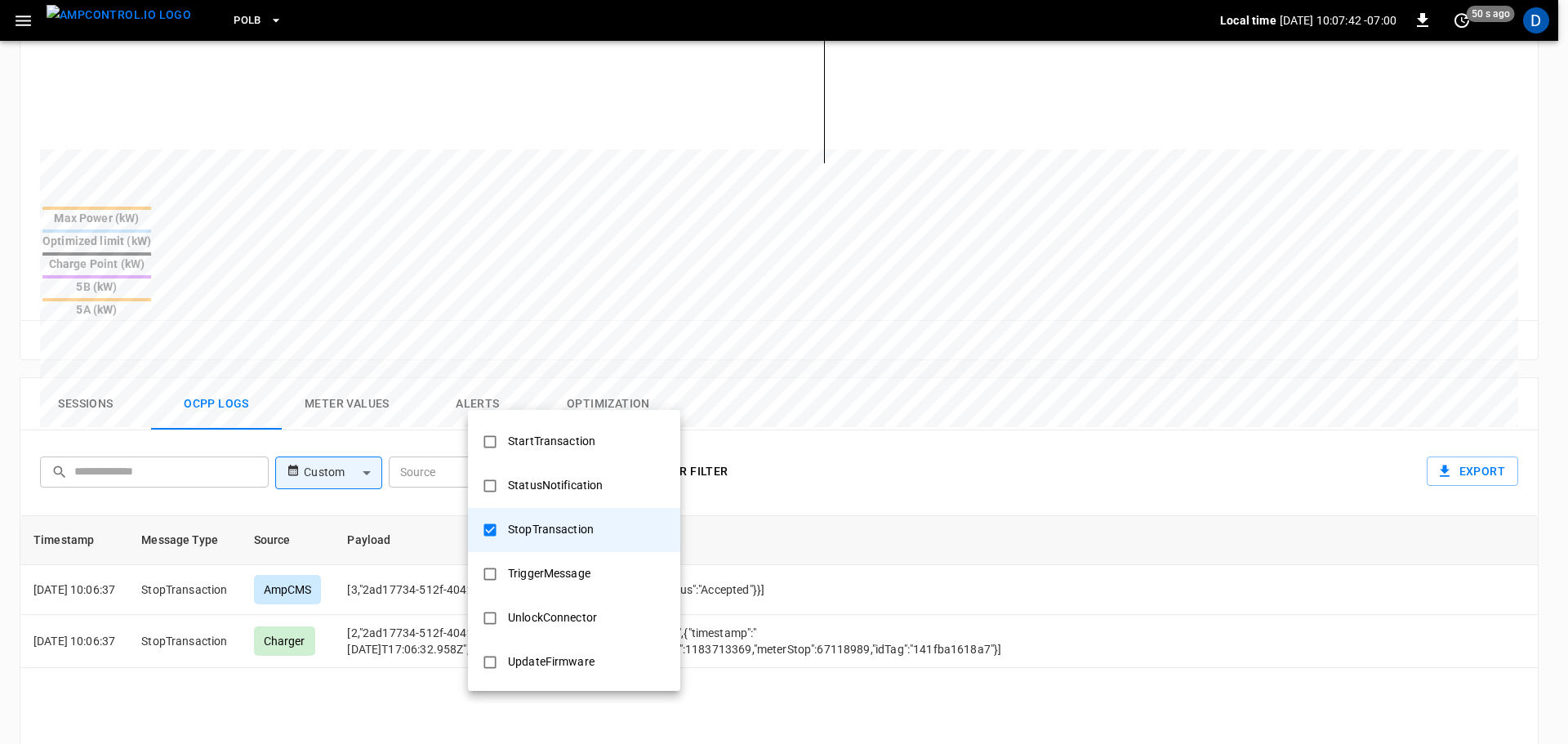
click at [835, 542] on div at bounding box center [784, 372] width 1568 height 744
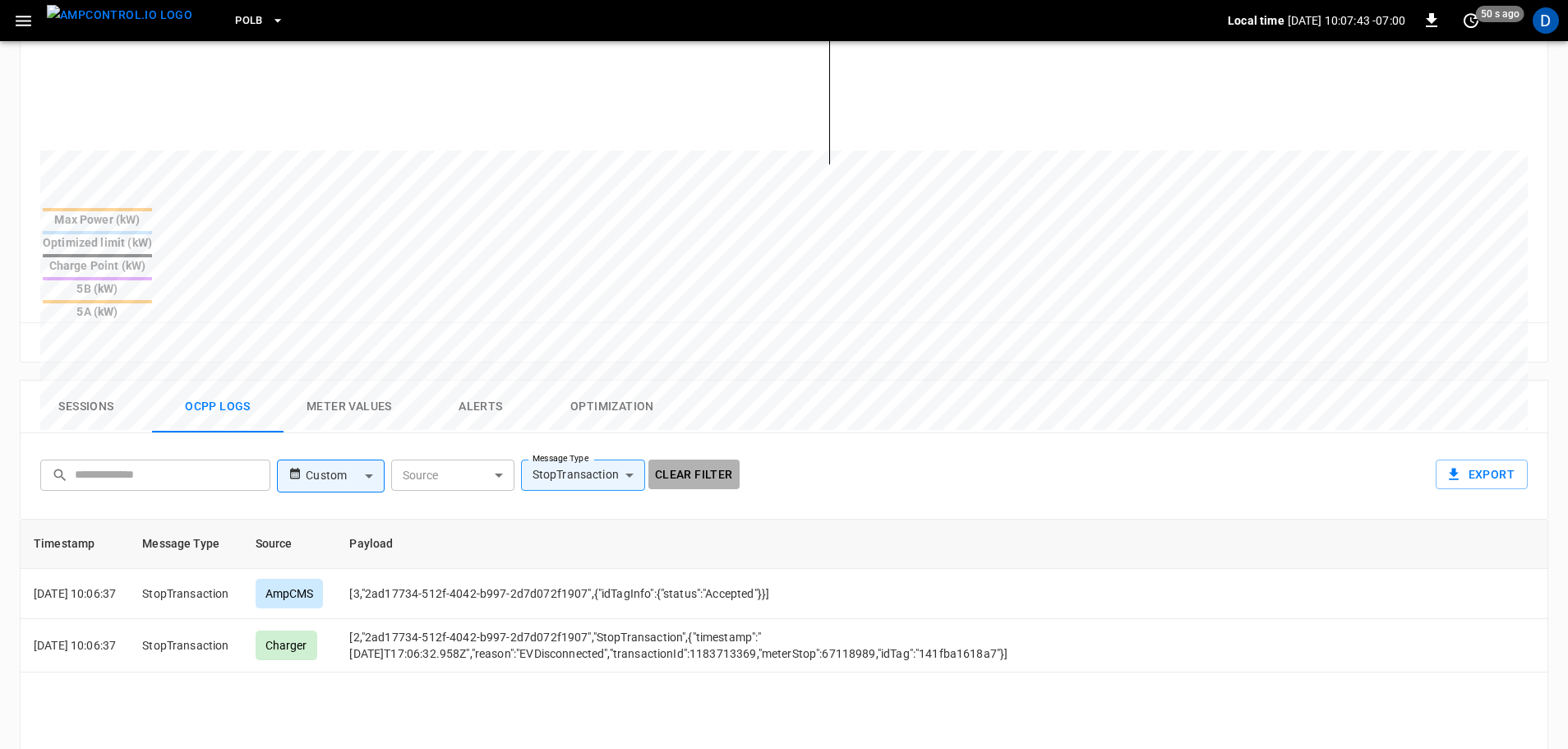
click at [701, 459] on button "Clear filter" at bounding box center [694, 474] width 91 height 30
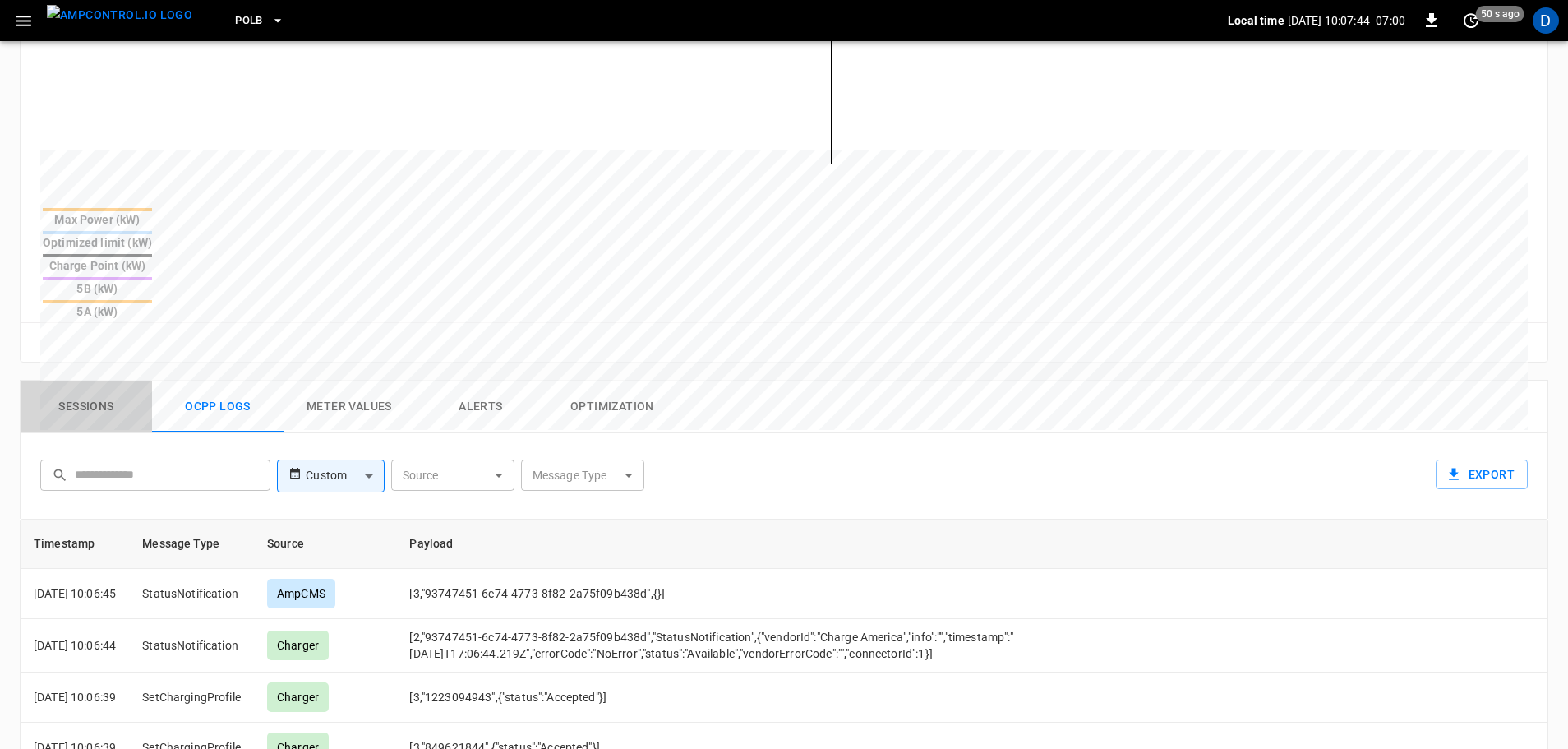
click at [77, 380] on button "Sessions" at bounding box center [86, 406] width 132 height 52
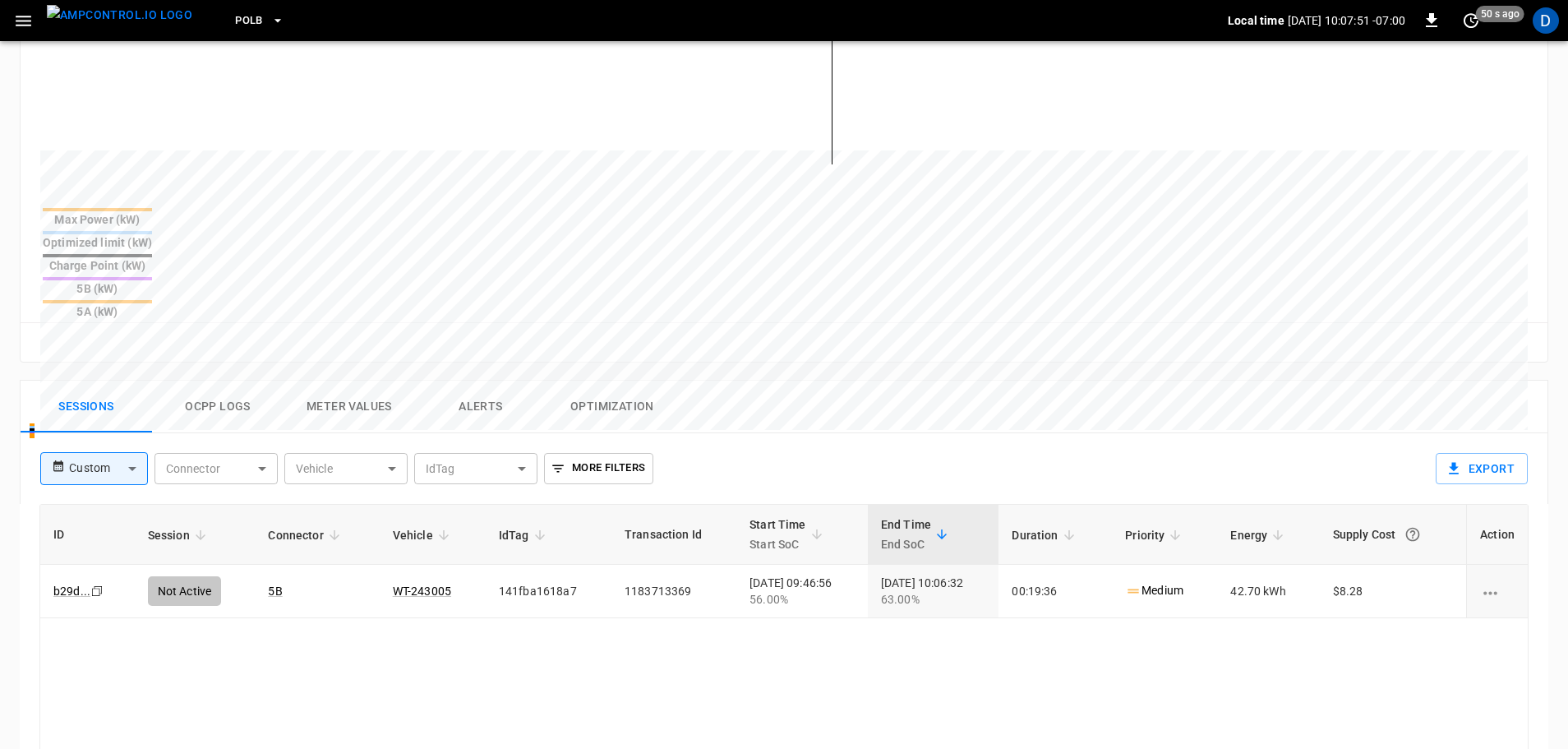
drag, startPoint x: 127, startPoint y: 24, endPoint x: 232, endPoint y: 28, distance: 105.1
click at [127, 24] on img "menu" at bounding box center [119, 15] width 145 height 21
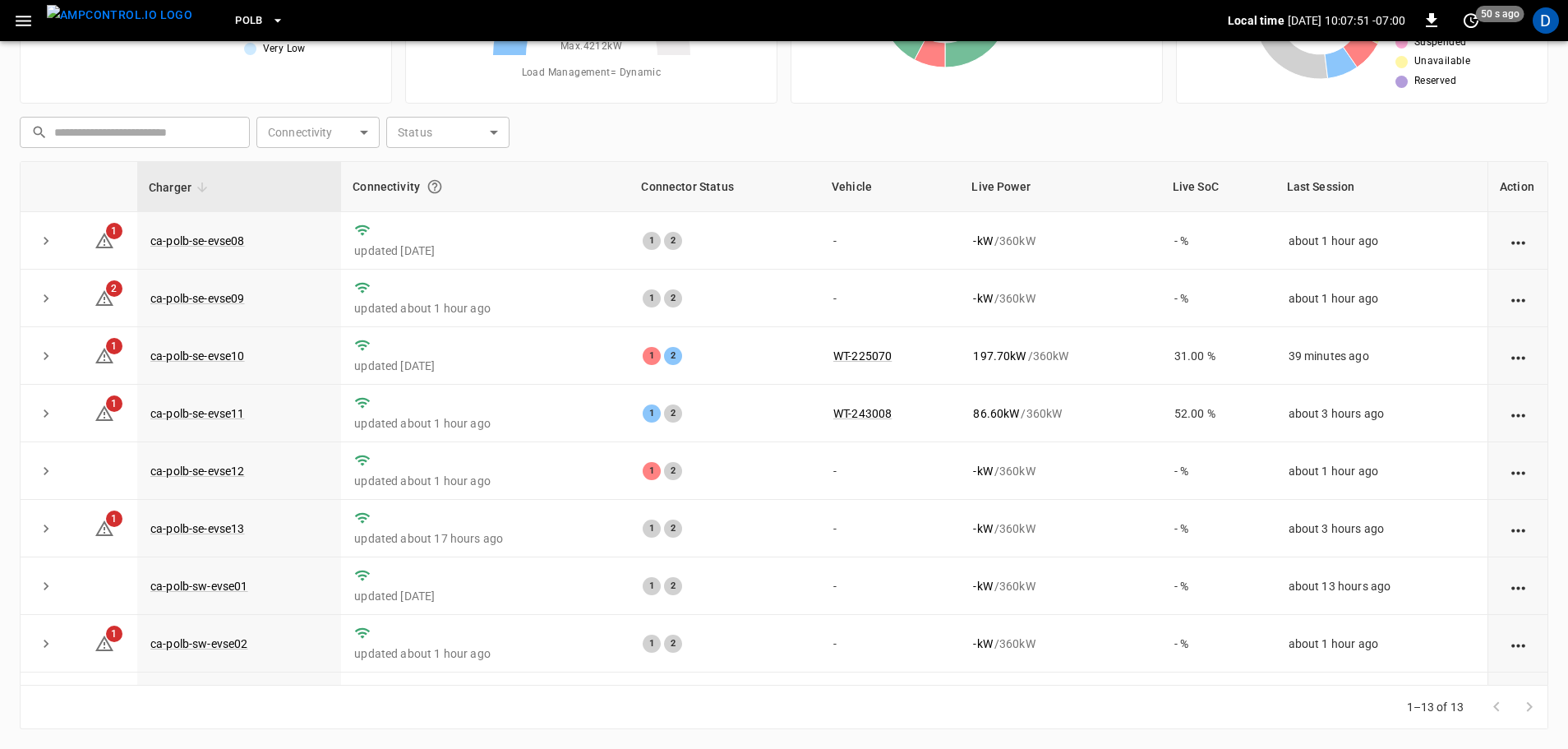
click at [235, 28] on span "PoLB" at bounding box center [249, 21] width 28 height 19
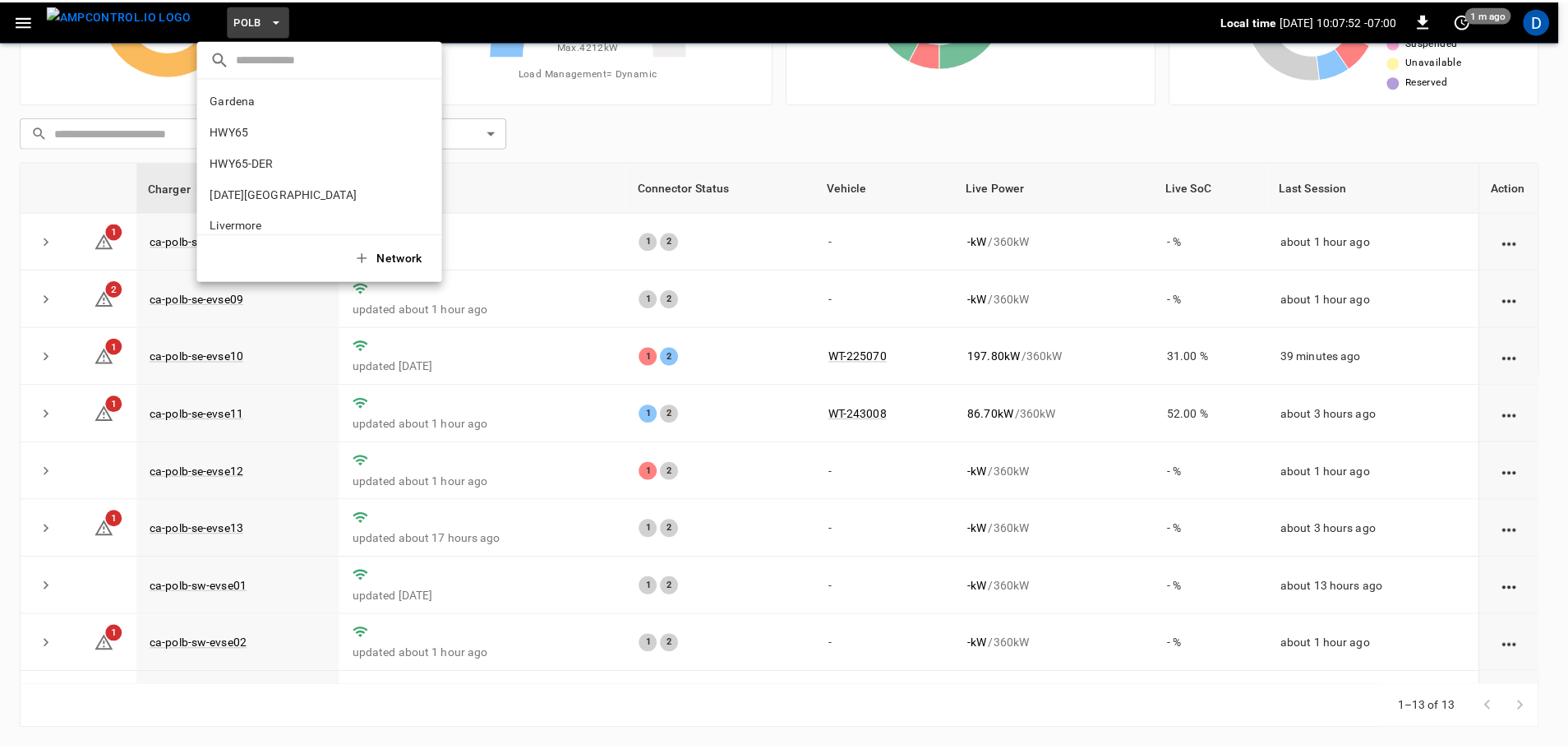
scroll to position [138, 0]
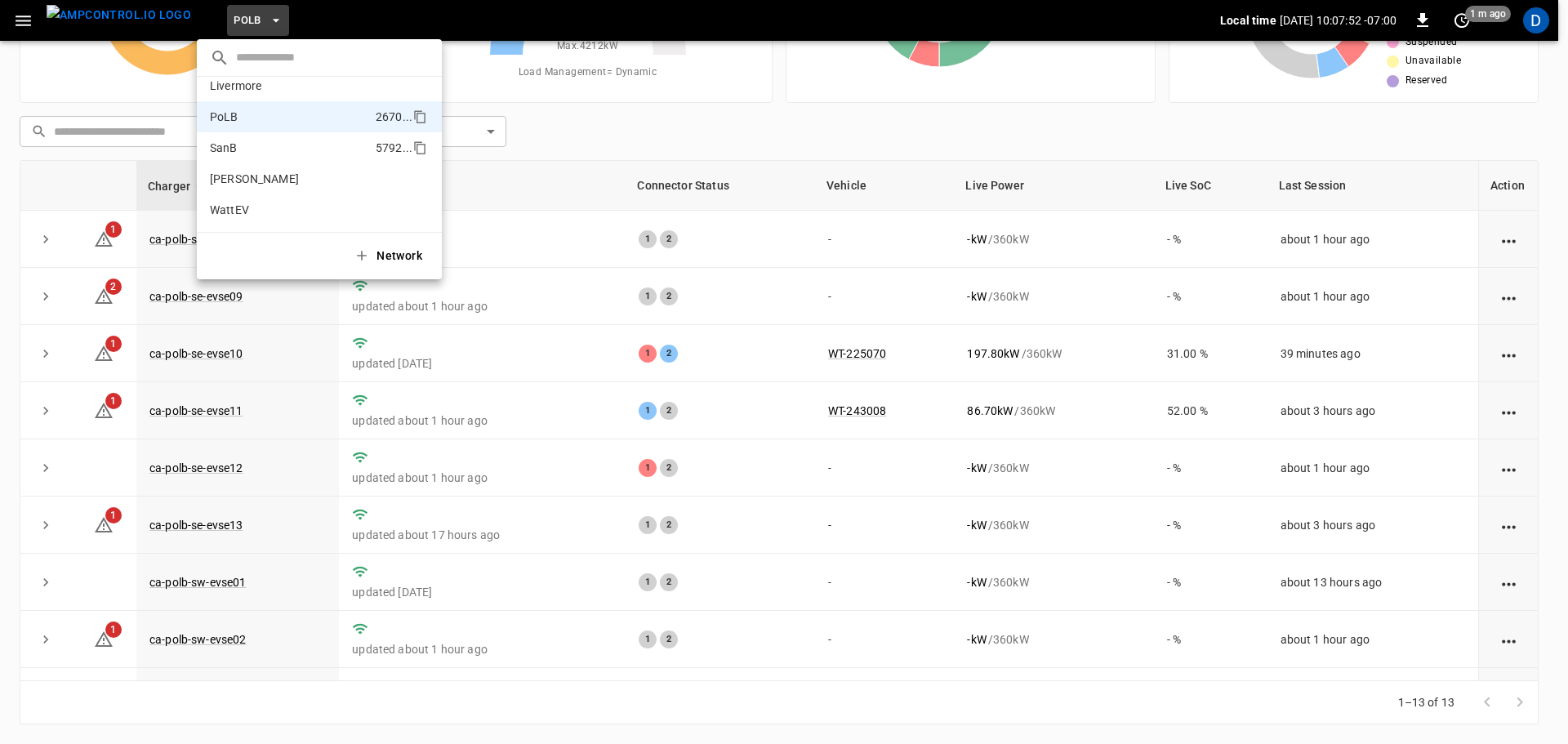
click at [232, 149] on p "SanB" at bounding box center [290, 147] width 159 height 16
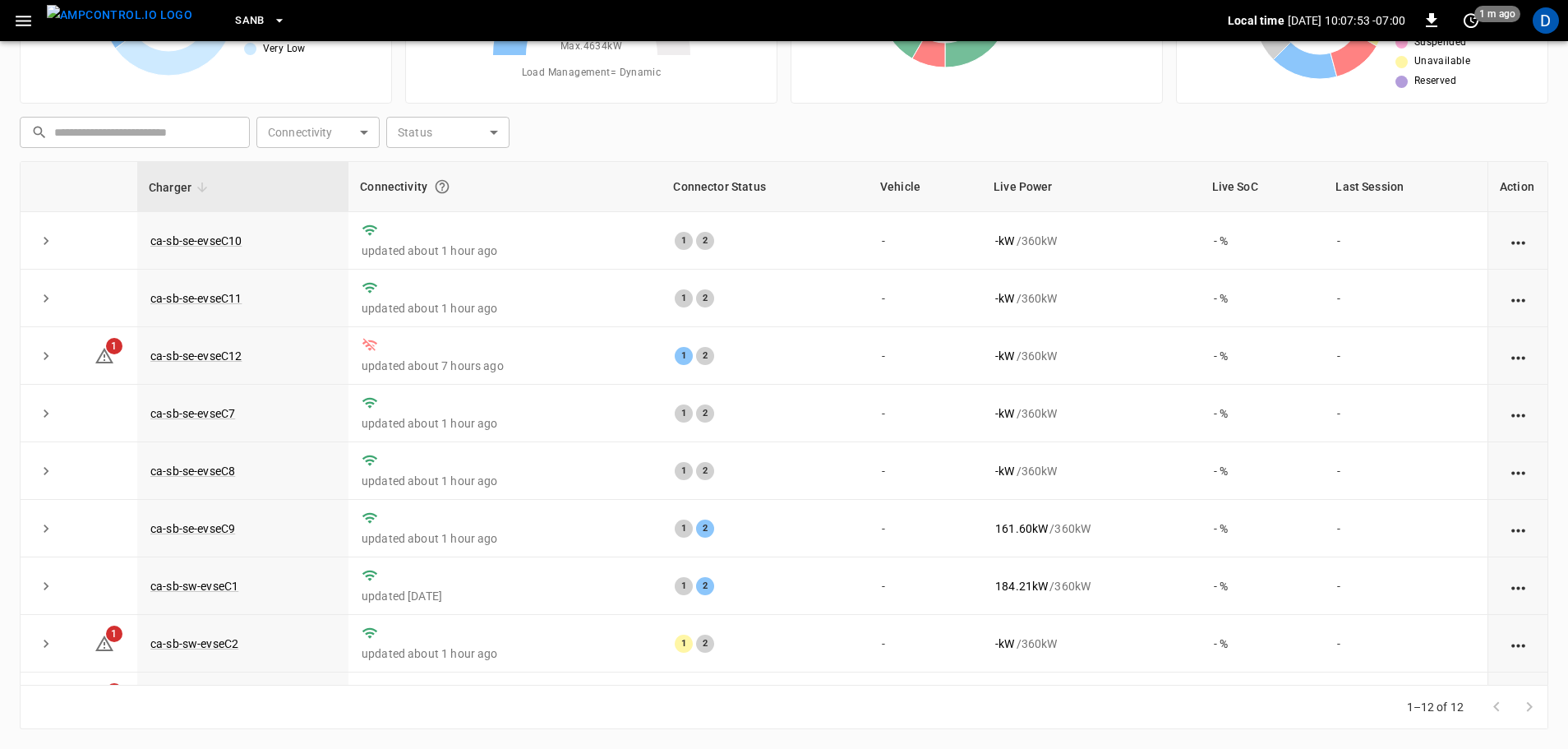
scroll to position [0, 0]
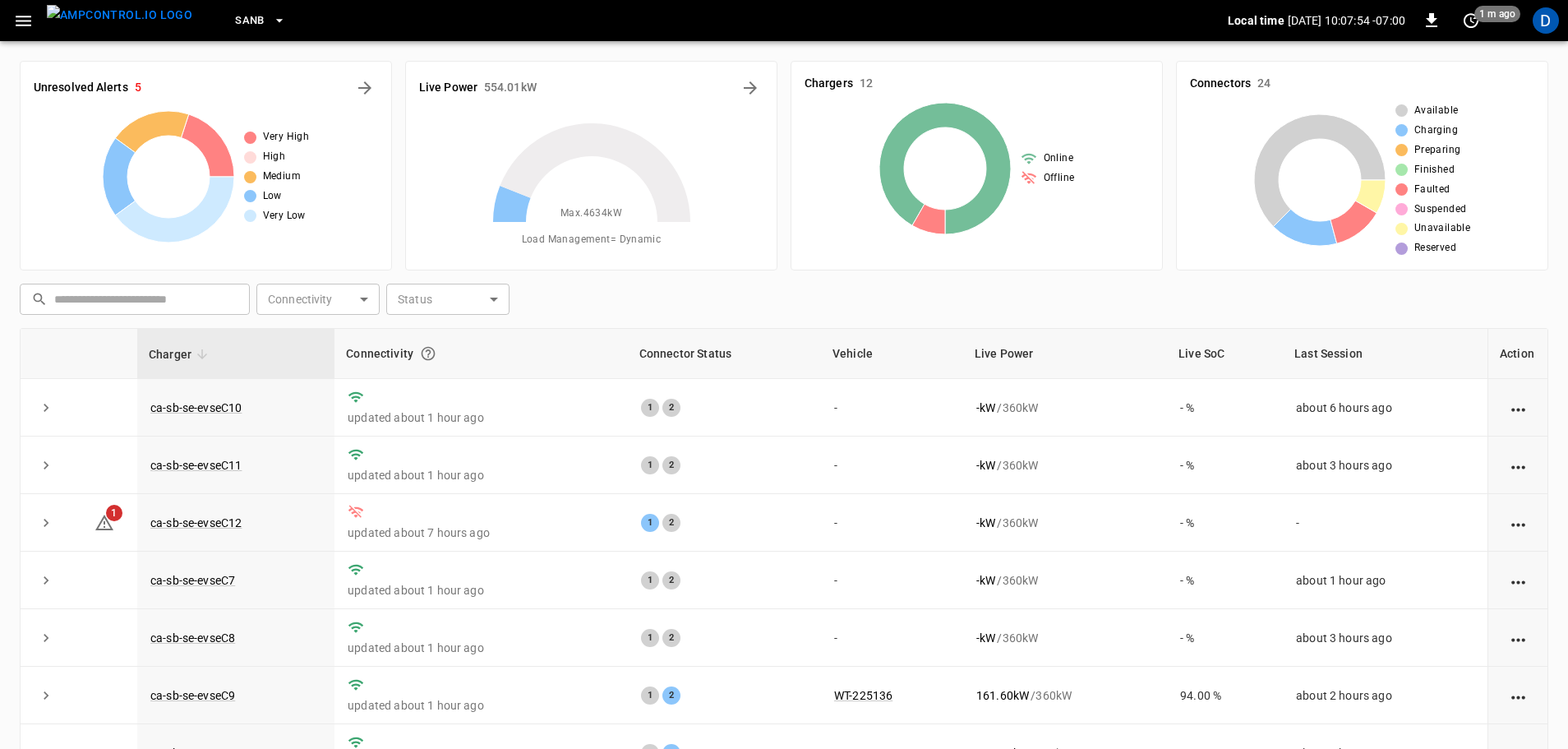
click at [376, 73] on div "Unresolved Alerts 5 Very High High Medium Low Very Low" at bounding box center [206, 166] width 372 height 210
click at [364, 89] on icon "All Alerts" at bounding box center [365, 88] width 13 height 13
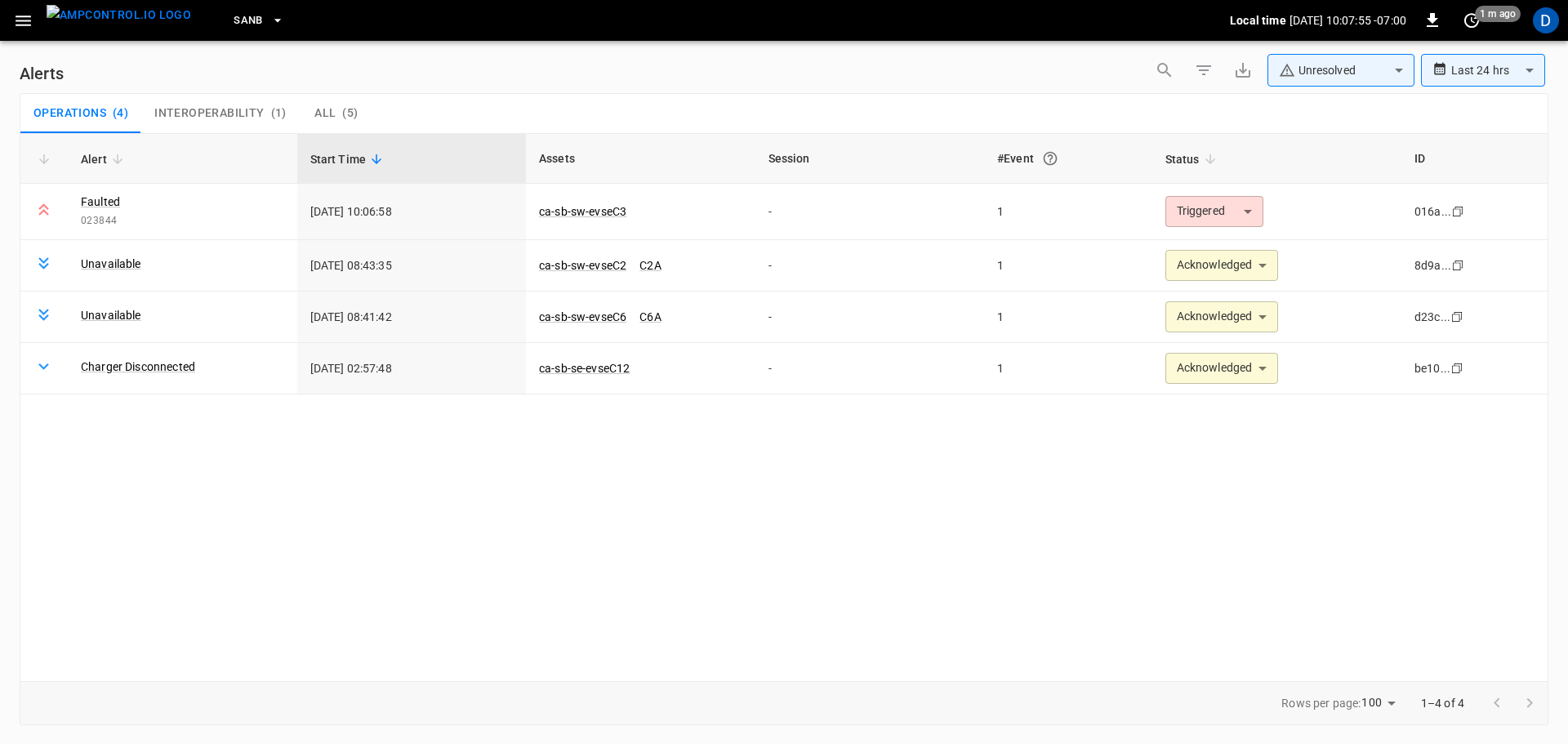
click at [1320, 72] on body "**********" at bounding box center [784, 369] width 1568 height 738
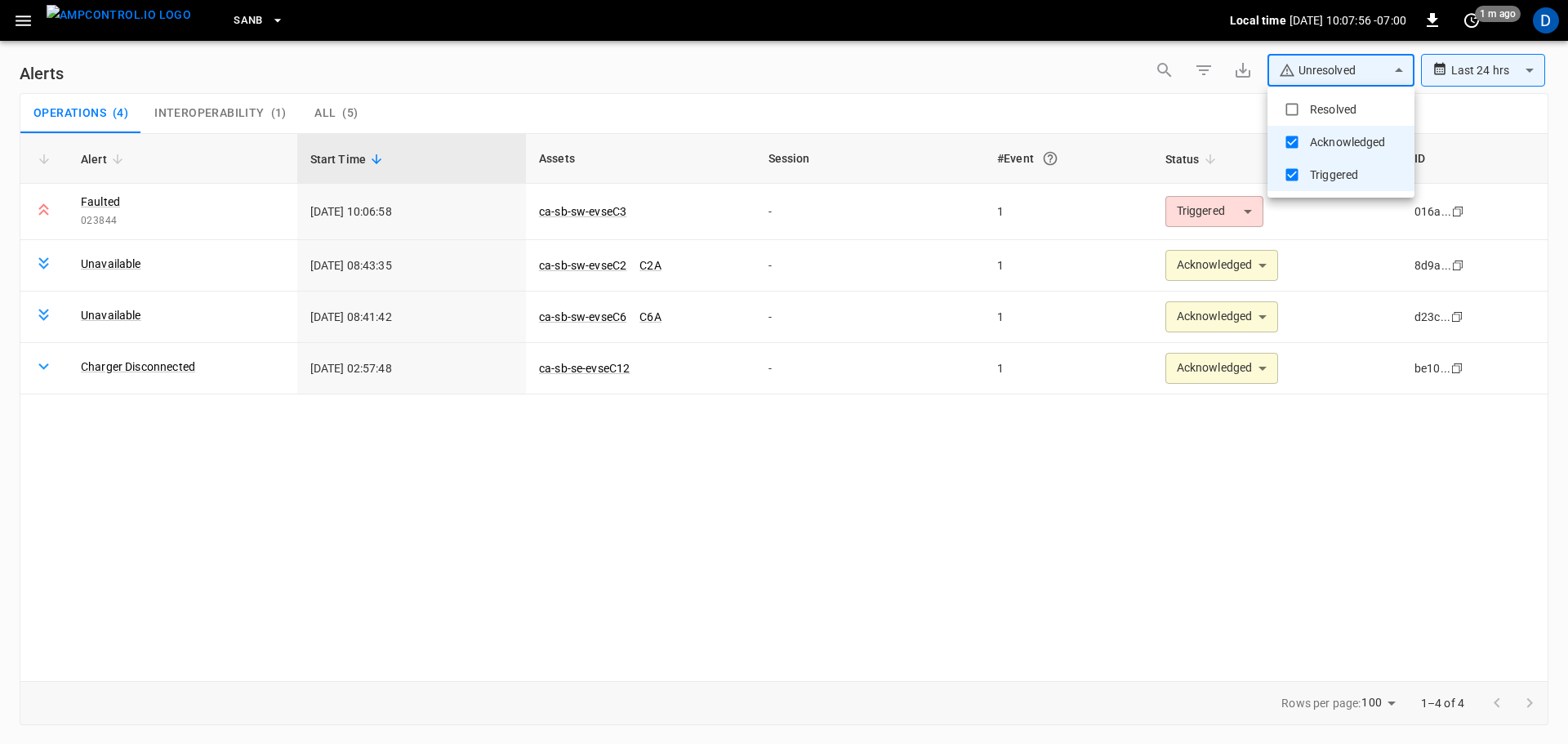
click at [1312, 107] on li "Resolved" at bounding box center [1341, 109] width 147 height 32
type input "**********"
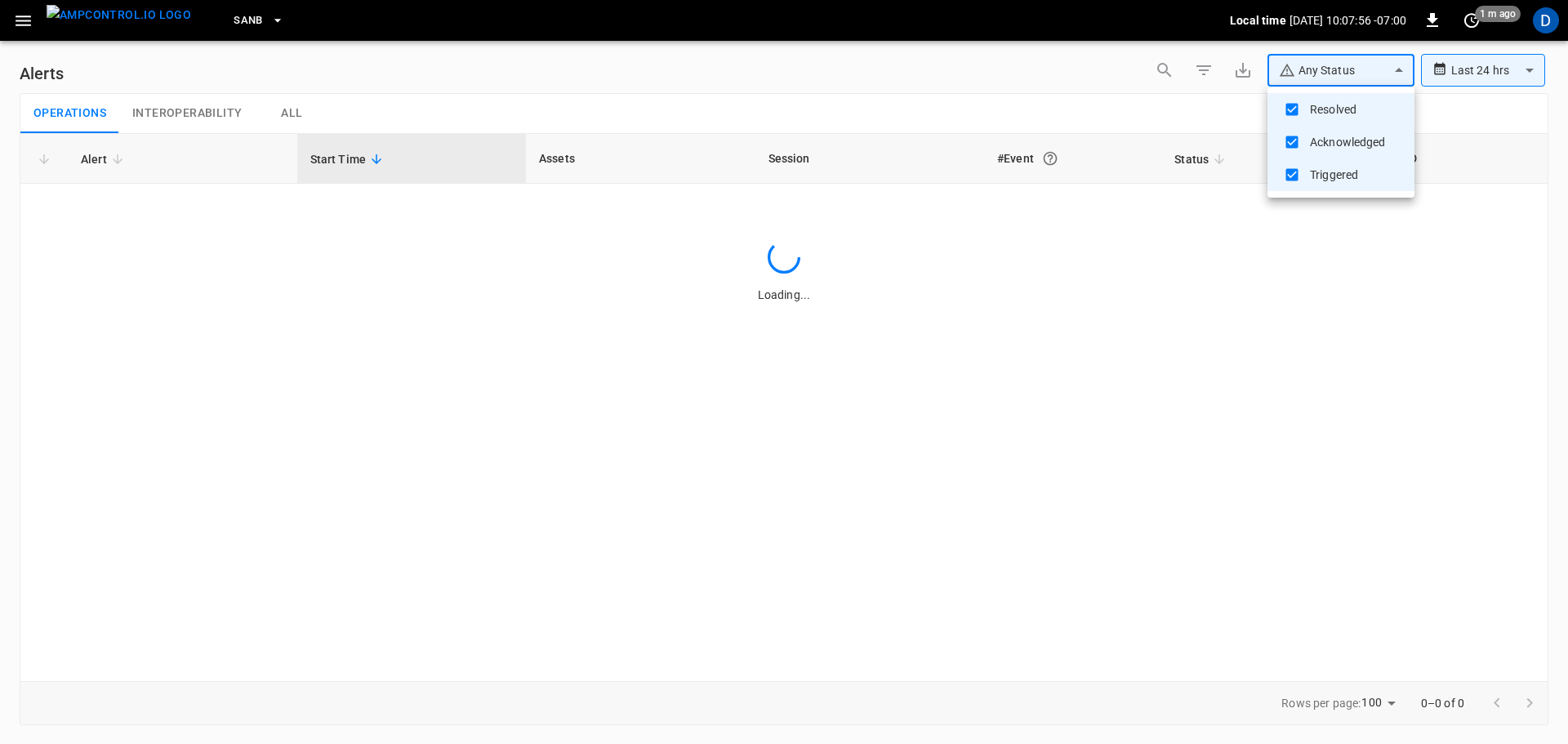
click at [1083, 104] on div at bounding box center [784, 372] width 1568 height 744
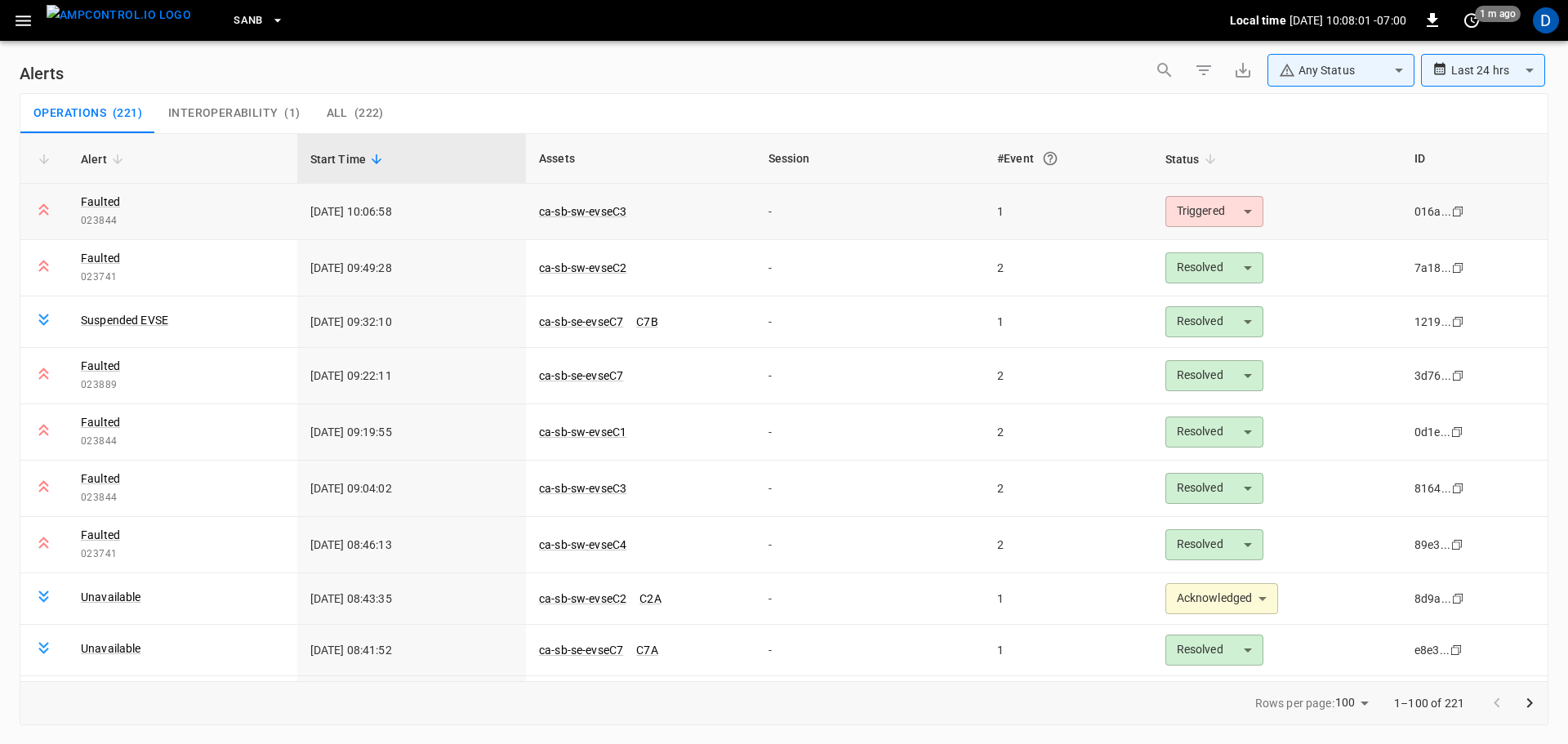
click at [1175, 211] on body "**********" at bounding box center [784, 369] width 1568 height 738
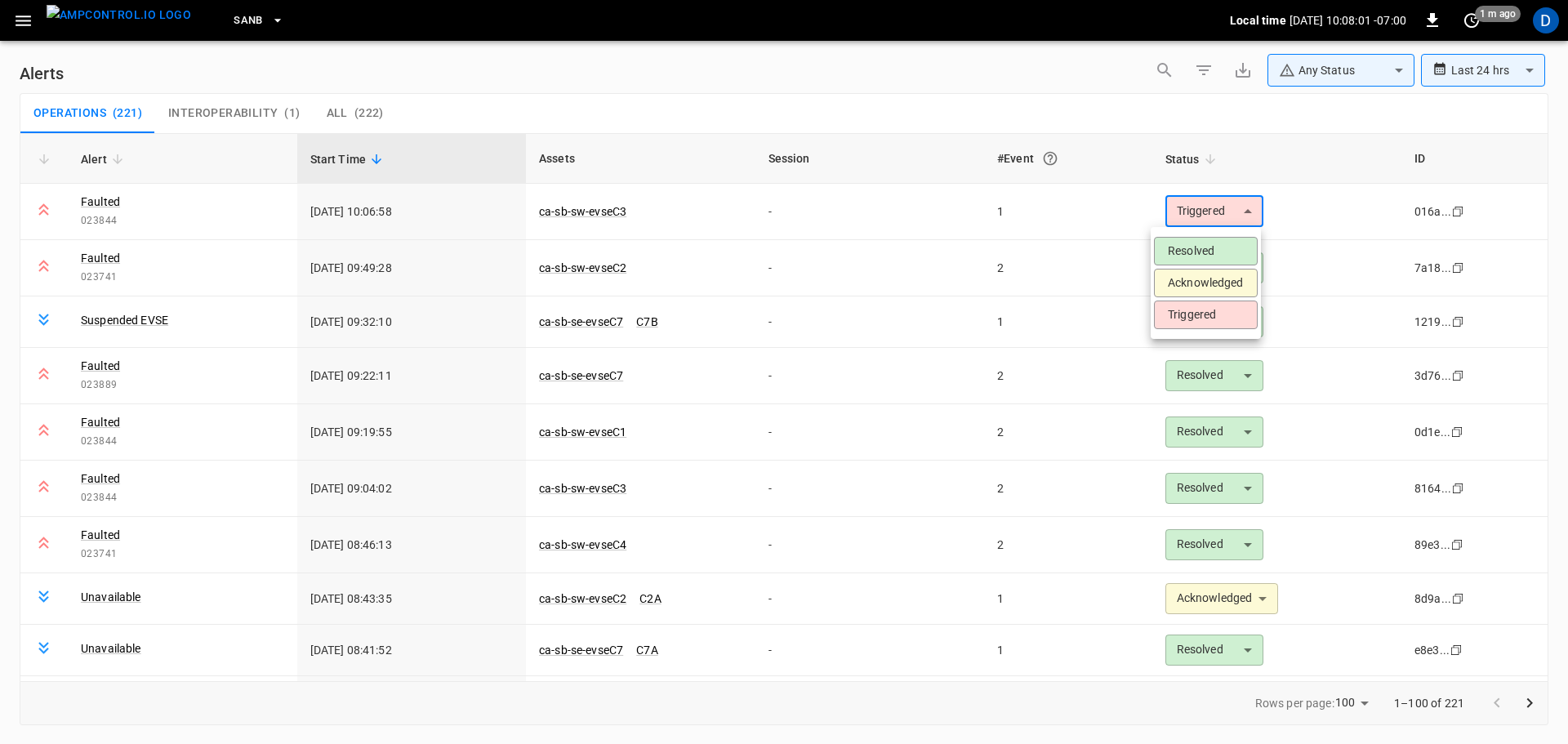
click at [1177, 284] on li "Acknowledged" at bounding box center [1205, 282] width 103 height 28
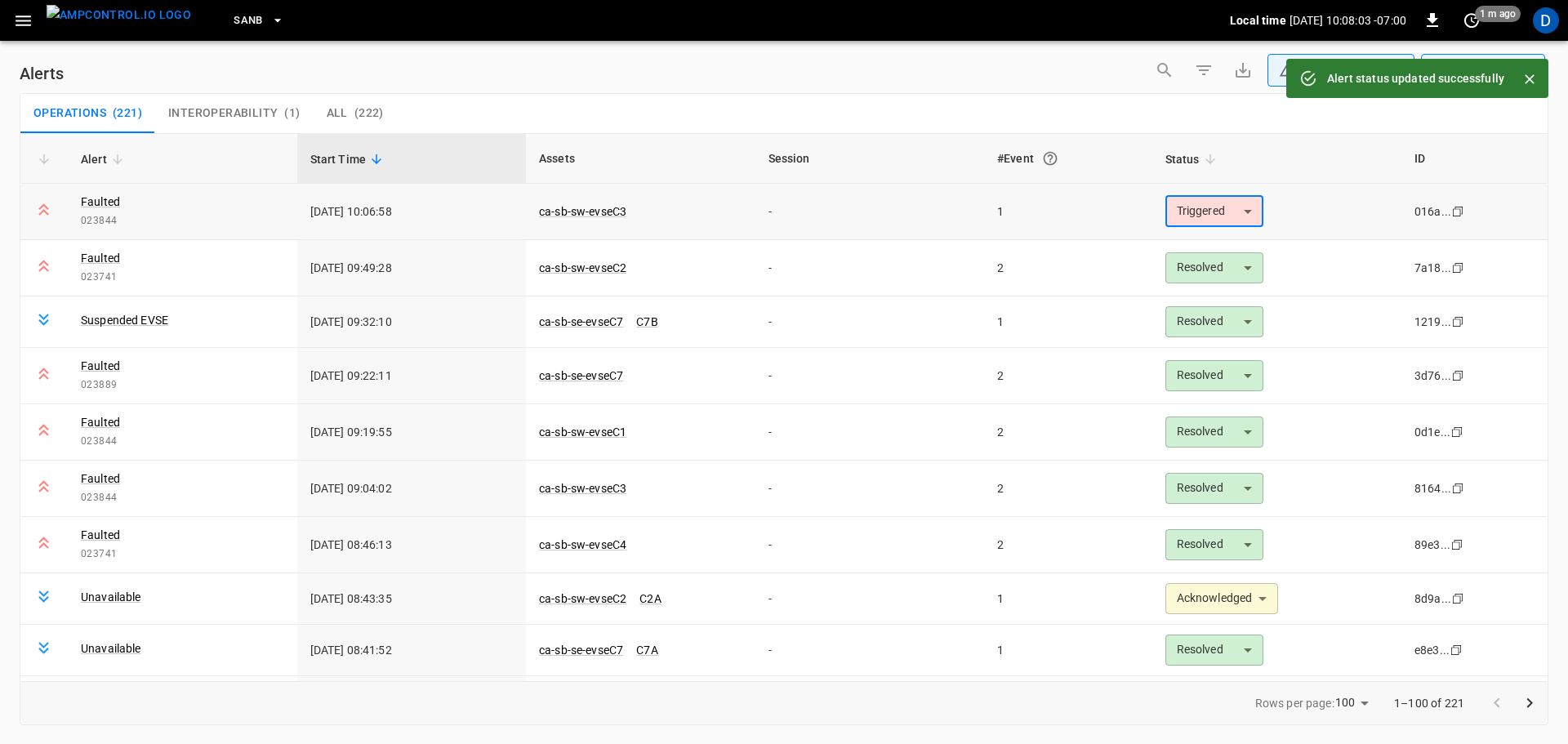
type input "**********"
click at [583, 213] on link "ca-sb-sw-evseC3" at bounding box center [583, 211] width 94 height 20
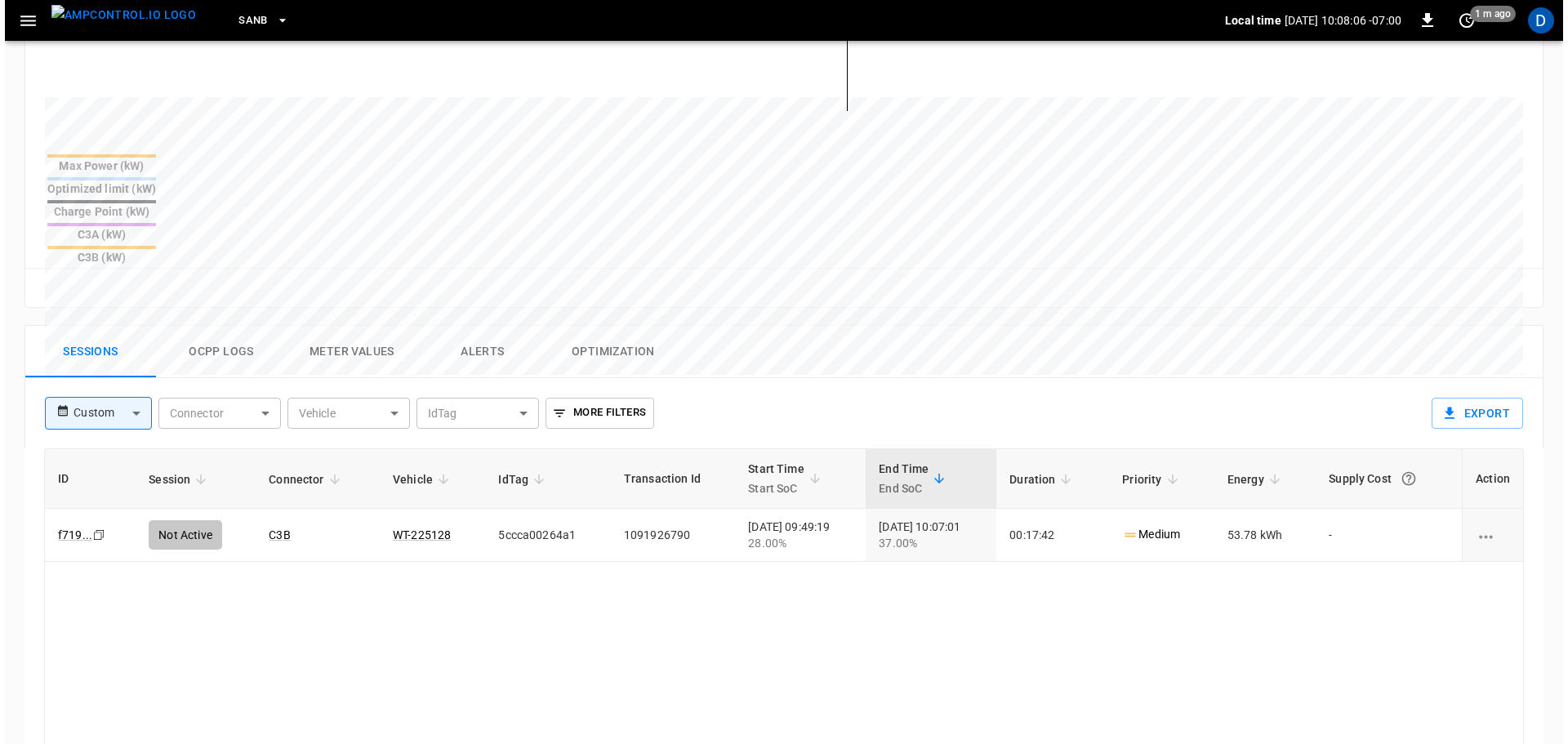
scroll to position [573, 0]
click at [233, 325] on button "Ocpp logs" at bounding box center [216, 350] width 131 height 52
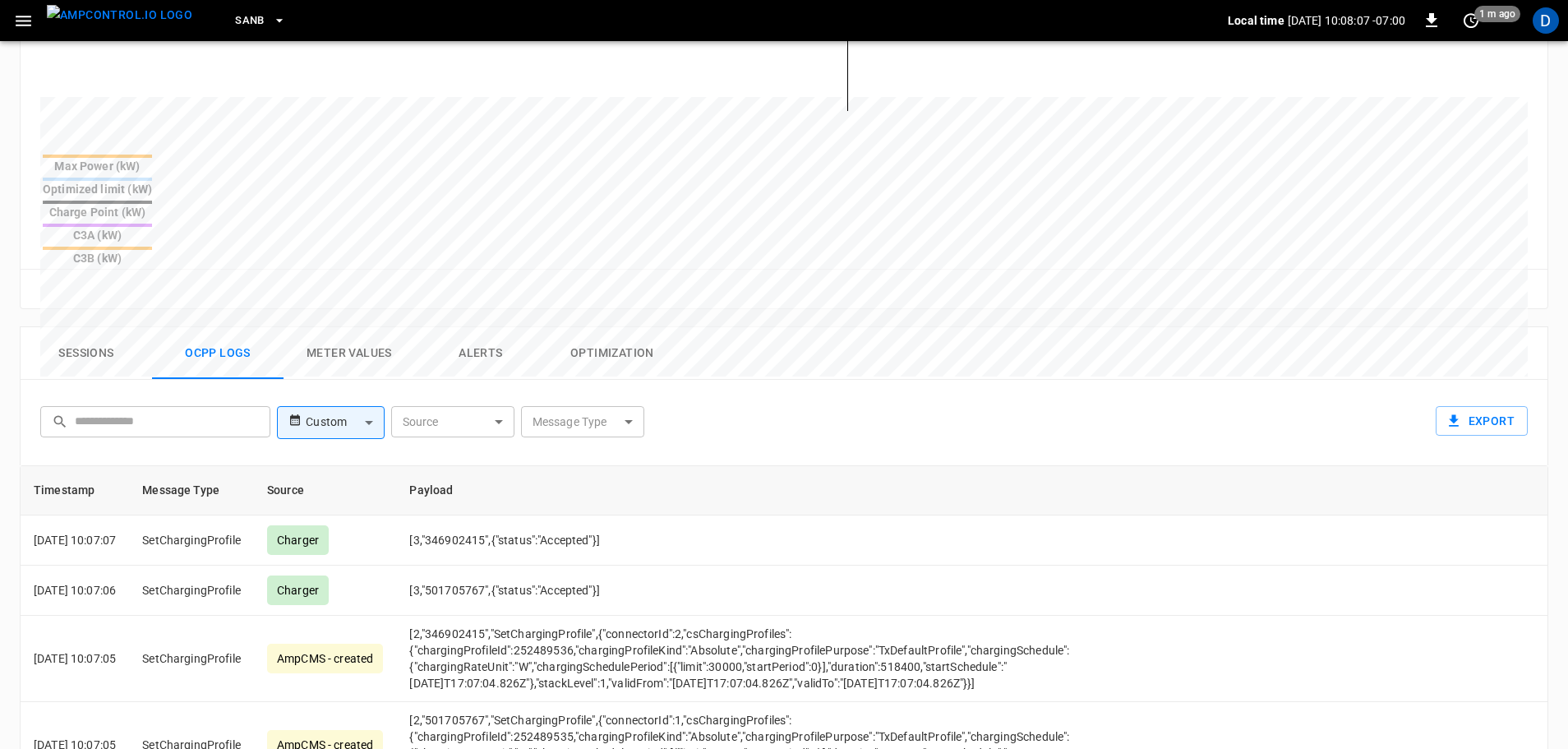
click at [535, 337] on body "SanB Local time 2025-09-23 10:08:07 -07:00 0 1 m ago D ca-sb-sw-evseC3 Remote C…" at bounding box center [784, 238] width 1568 height 1630
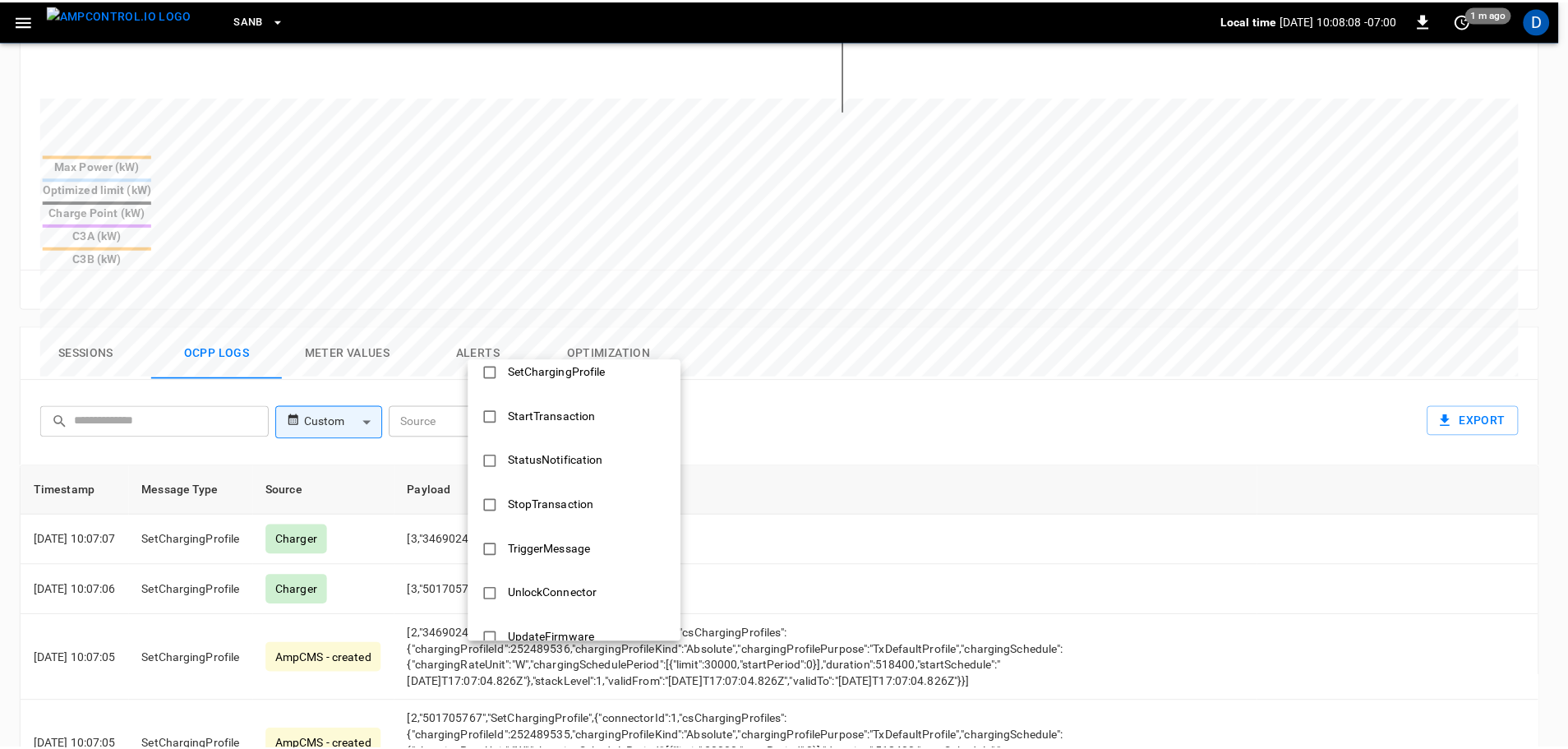
scroll to position [795, 0]
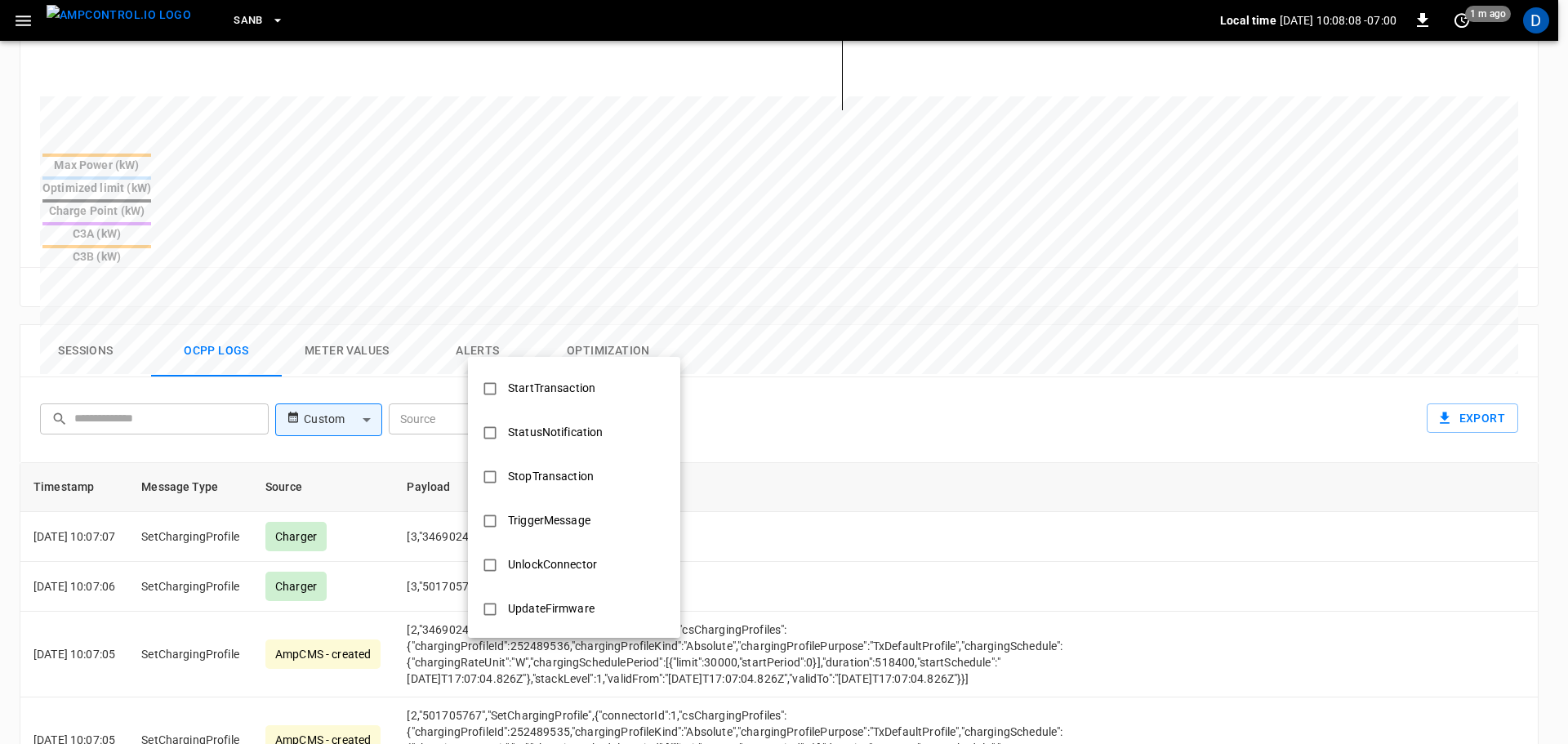
click at [556, 478] on div "StopTransaction" at bounding box center [550, 476] width 105 height 30
type input "**********"
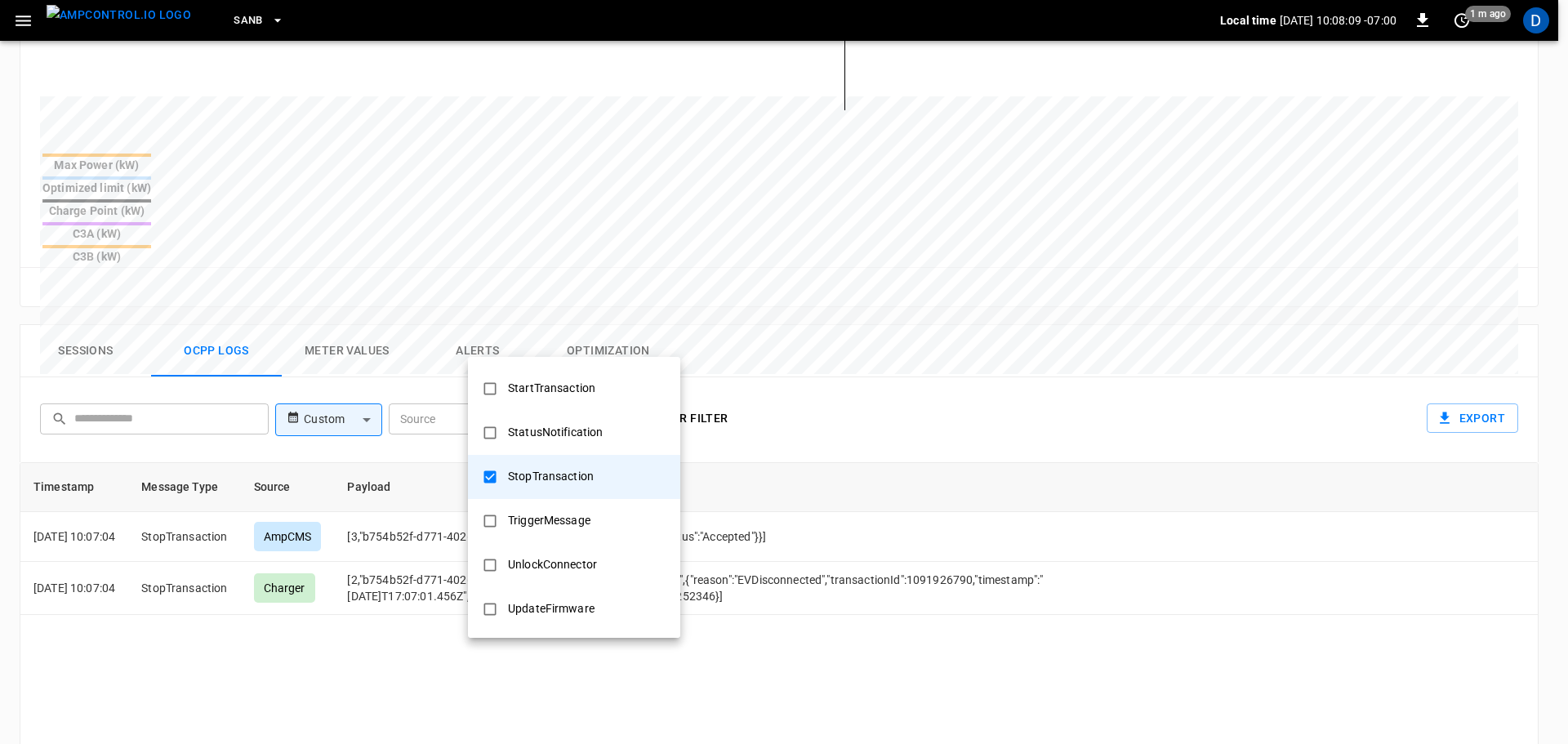
click at [777, 474] on div at bounding box center [784, 372] width 1568 height 744
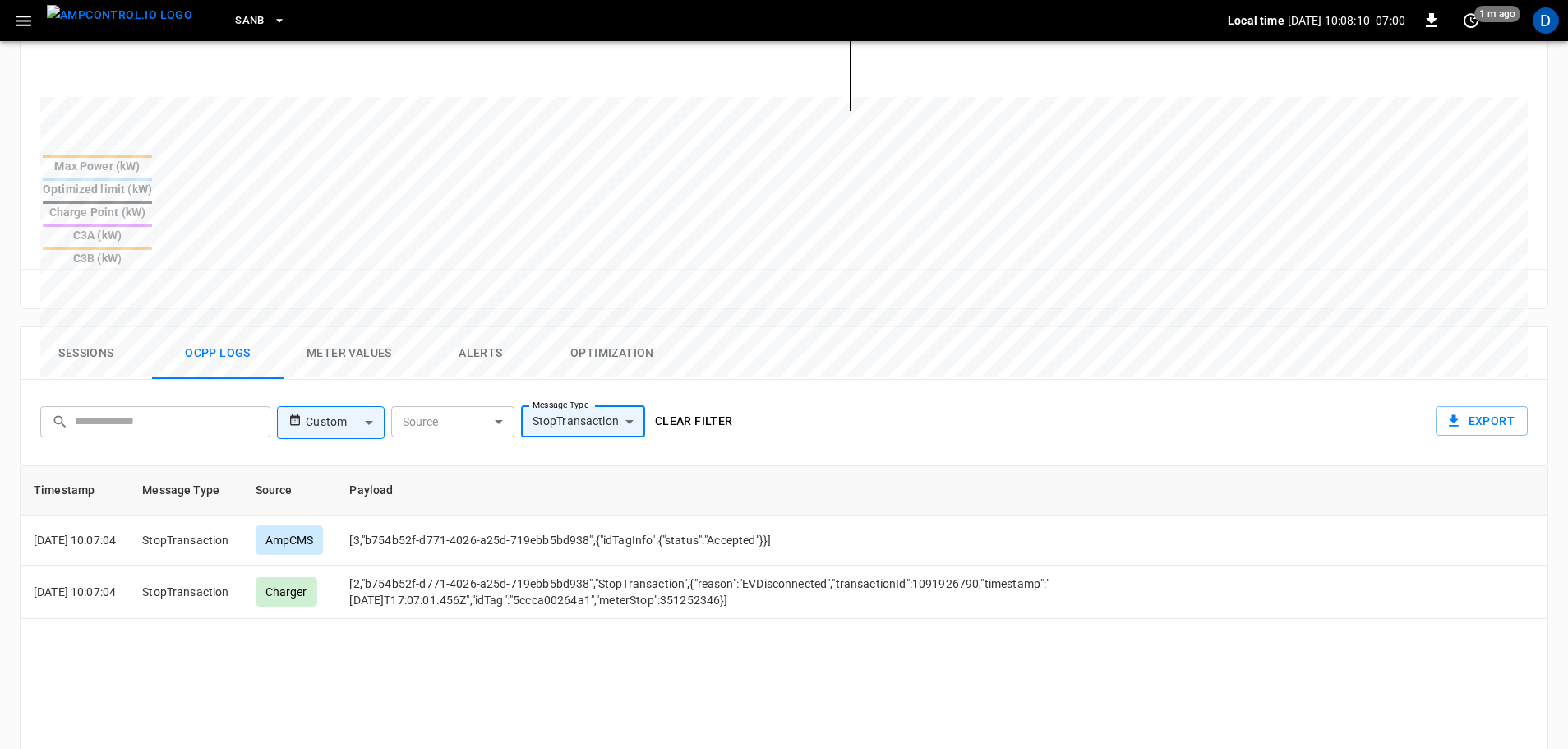
click at [714, 406] on button "Clear filter" at bounding box center [694, 421] width 91 height 30
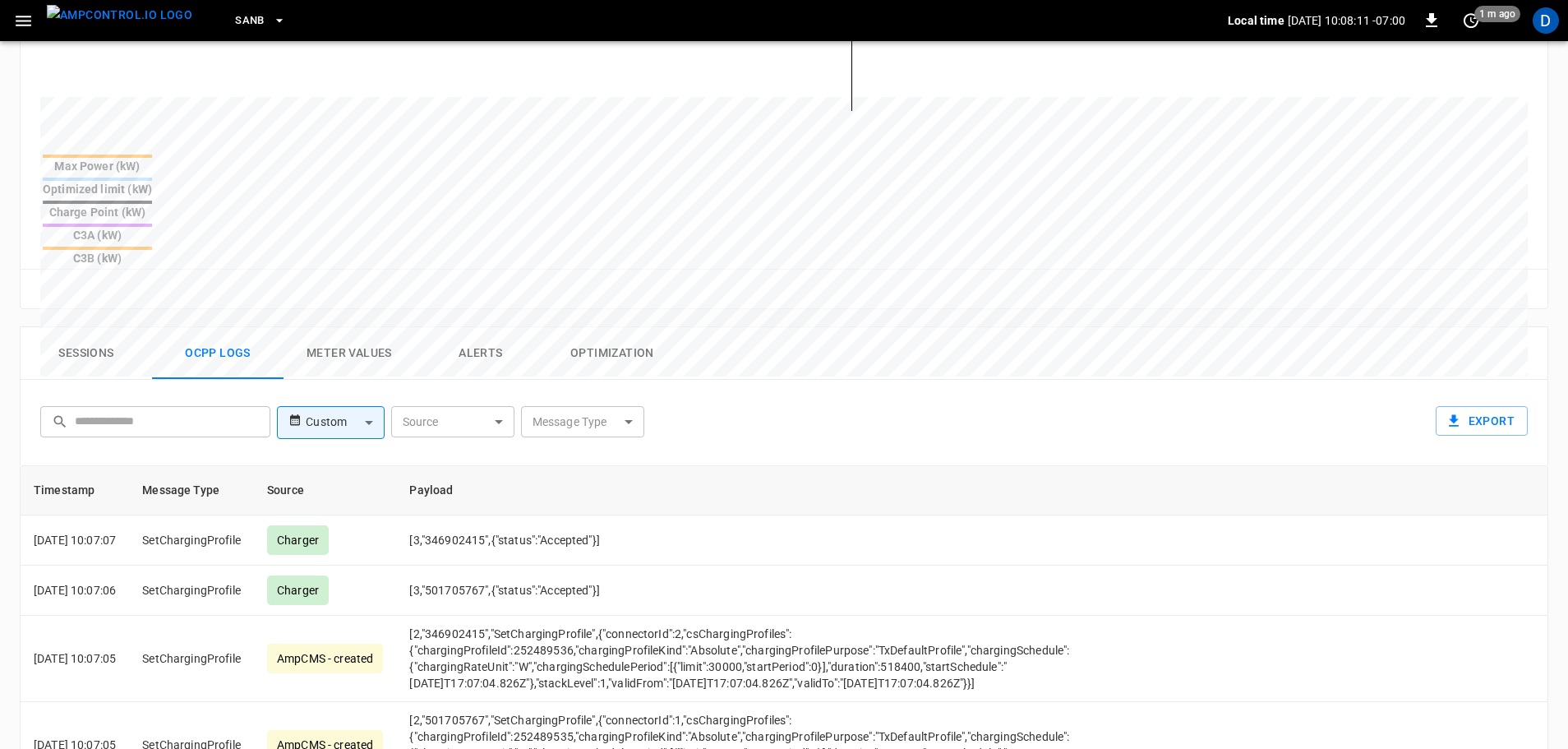
click at [77, 327] on button "Sessions" at bounding box center [86, 353] width 132 height 52
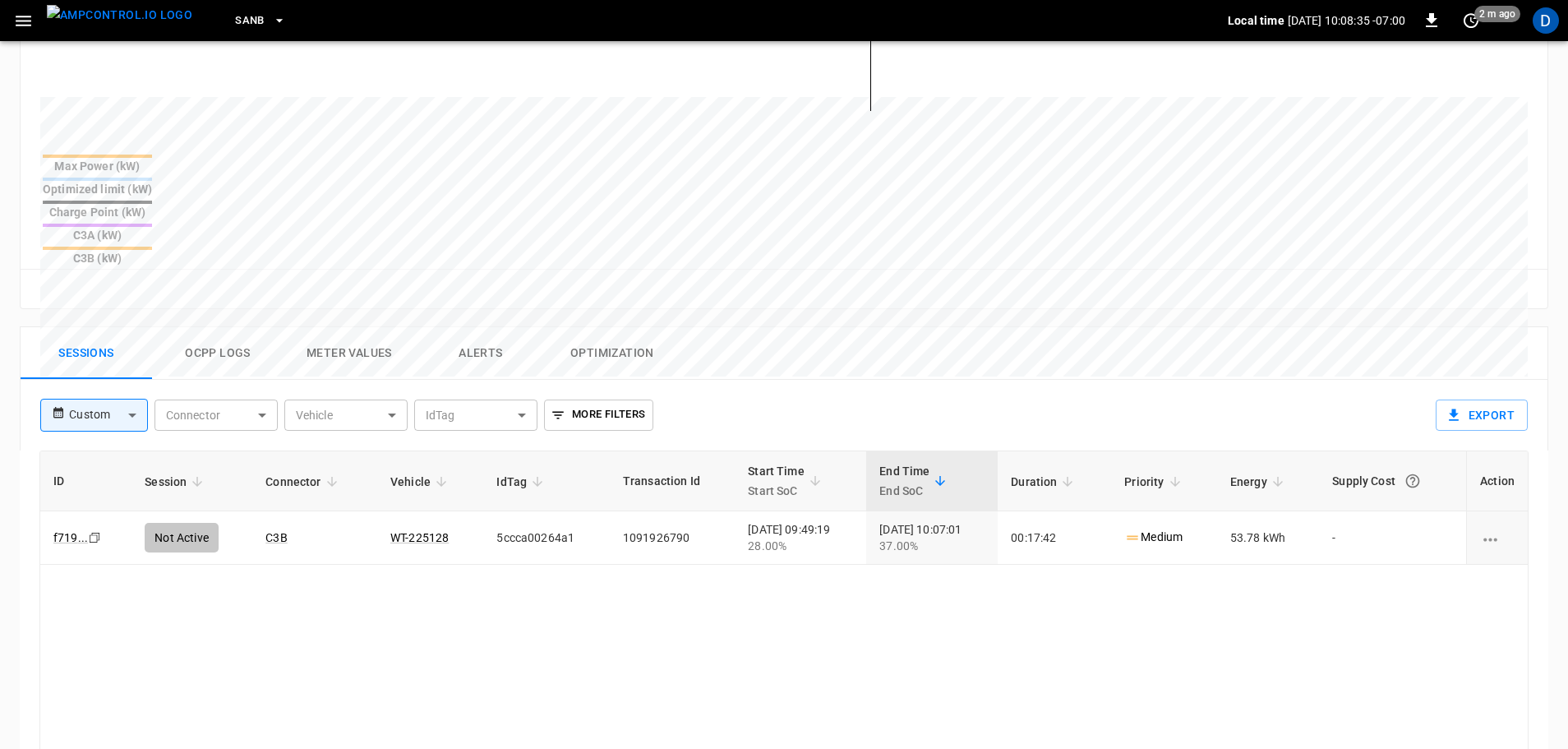
drag, startPoint x: 108, startPoint y: 21, endPoint x: 113, endPoint y: 9, distance: 13.0
click at [108, 21] on img "menu" at bounding box center [119, 15] width 145 height 21
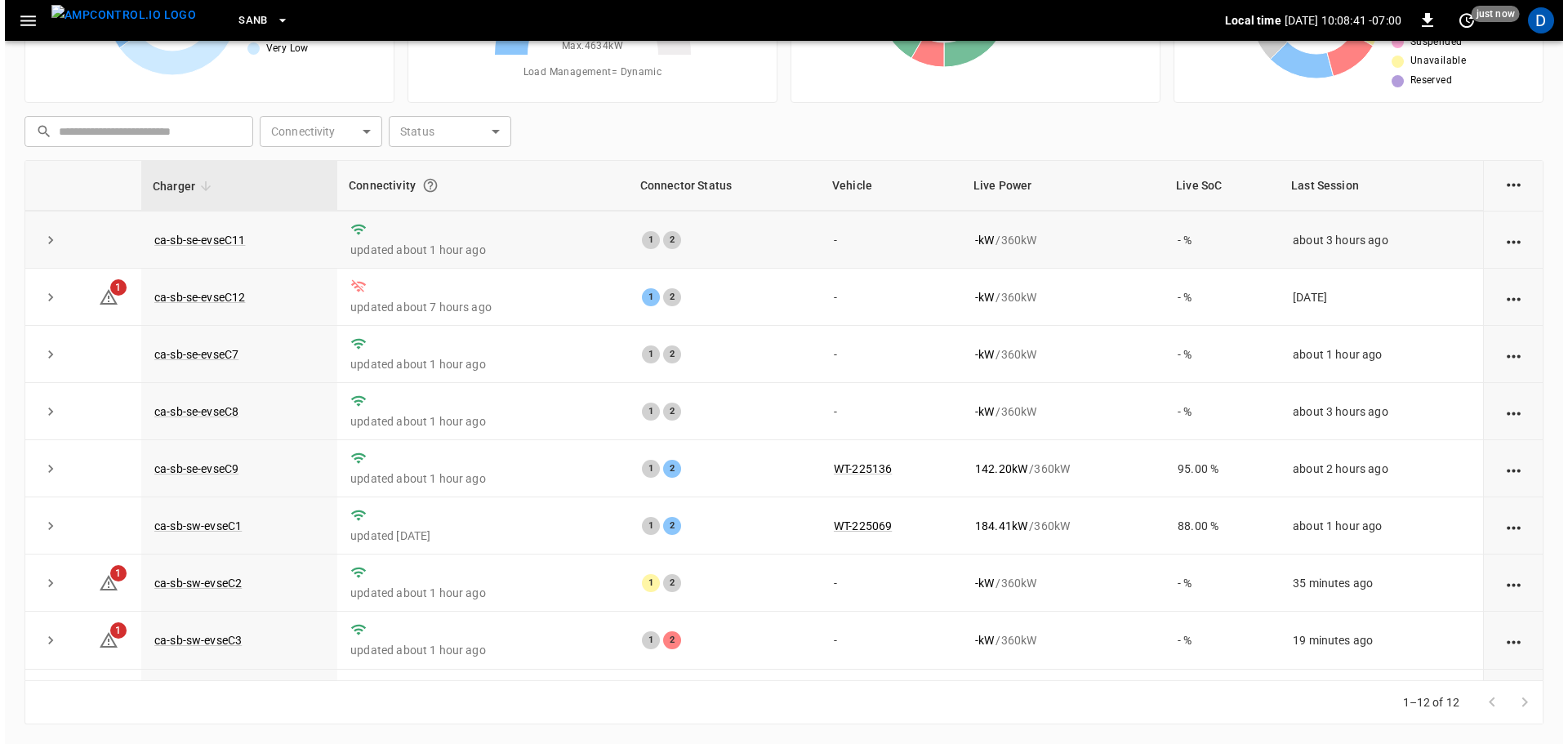
scroll to position [56, 0]
click at [18, 21] on icon "button" at bounding box center [23, 21] width 15 height 10
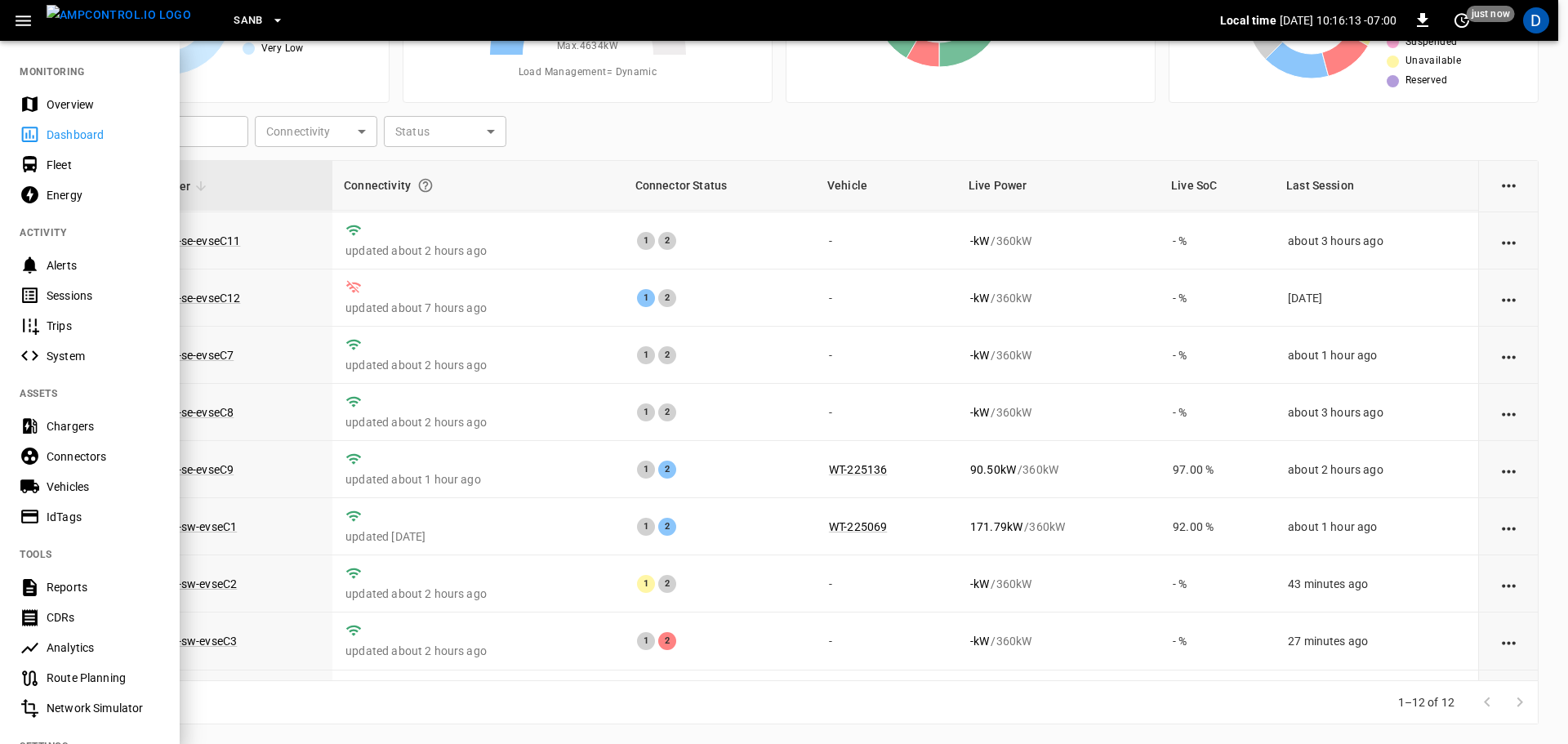
click at [73, 109] on div "Overview" at bounding box center [103, 104] width 114 height 16
